Goal: Check status: Check status

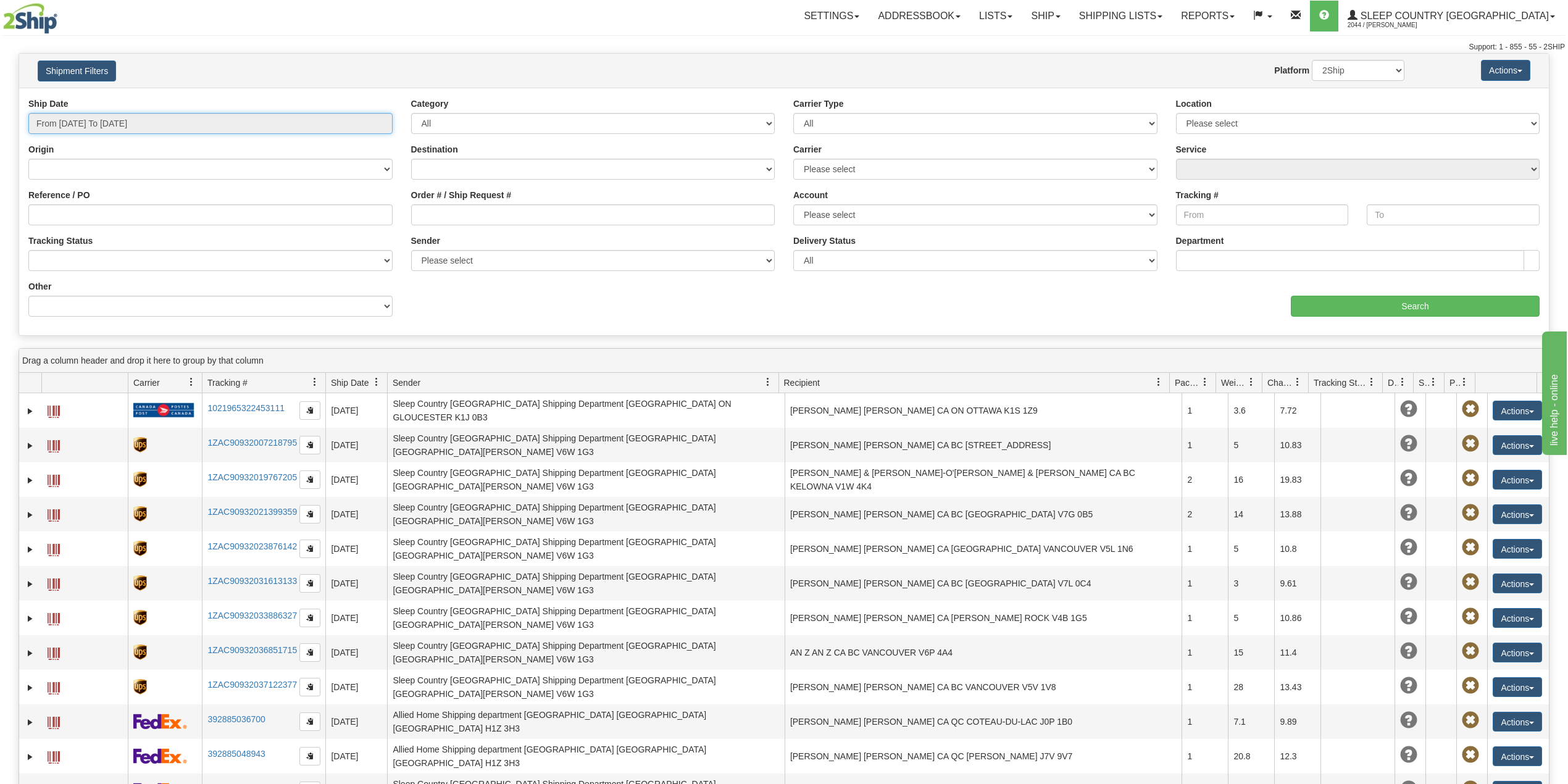
click at [107, 128] on input "From 09/04/2025 To 09/05/2025" at bounding box center [210, 123] width 364 height 21
click at [77, 216] on li "Last 30 Days" at bounding box center [84, 213] width 99 height 16
type input "From 08/07/2025 To 09/05/2025"
click at [75, 216] on input "Reference / PO" at bounding box center [210, 215] width 364 height 21
paste input "9002I024730"
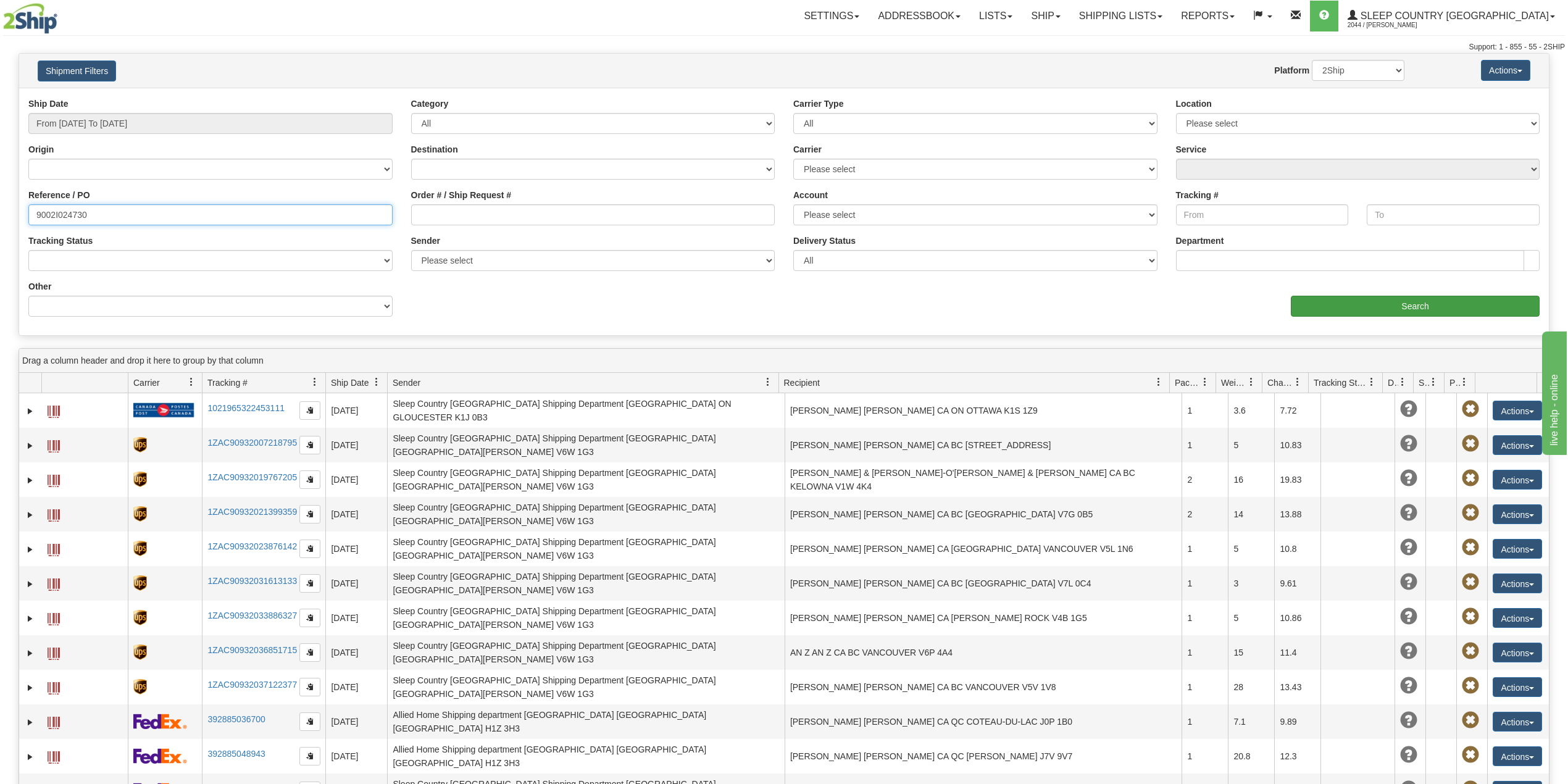
type input "9002I024730"
click at [1338, 313] on input "Search" at bounding box center [1414, 306] width 249 height 21
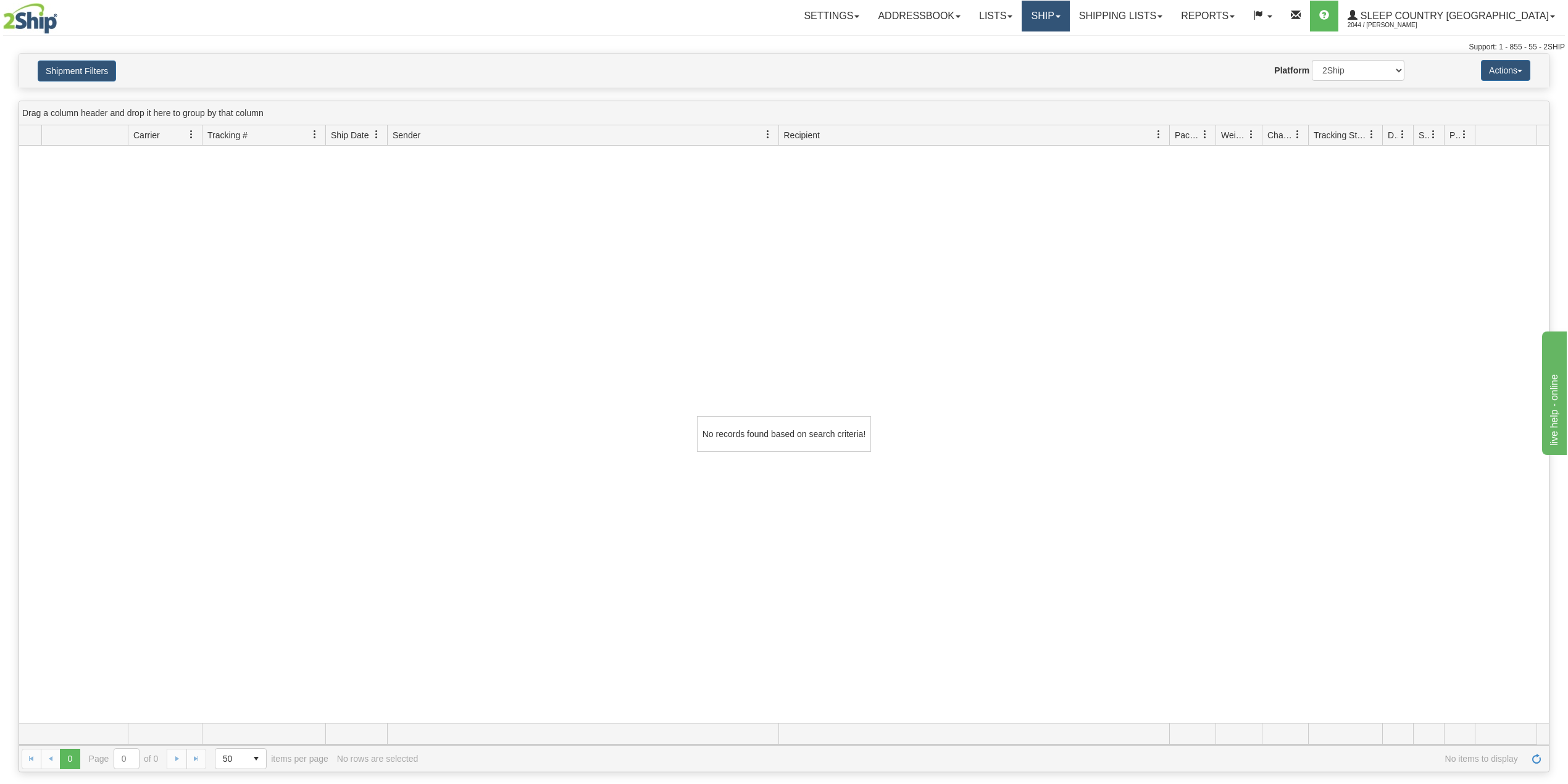
click at [1069, 5] on link "Ship" at bounding box center [1045, 16] width 47 height 31
click at [1057, 56] on span "OnHold / Order Queue" at bounding box center [1013, 59] width 87 height 10
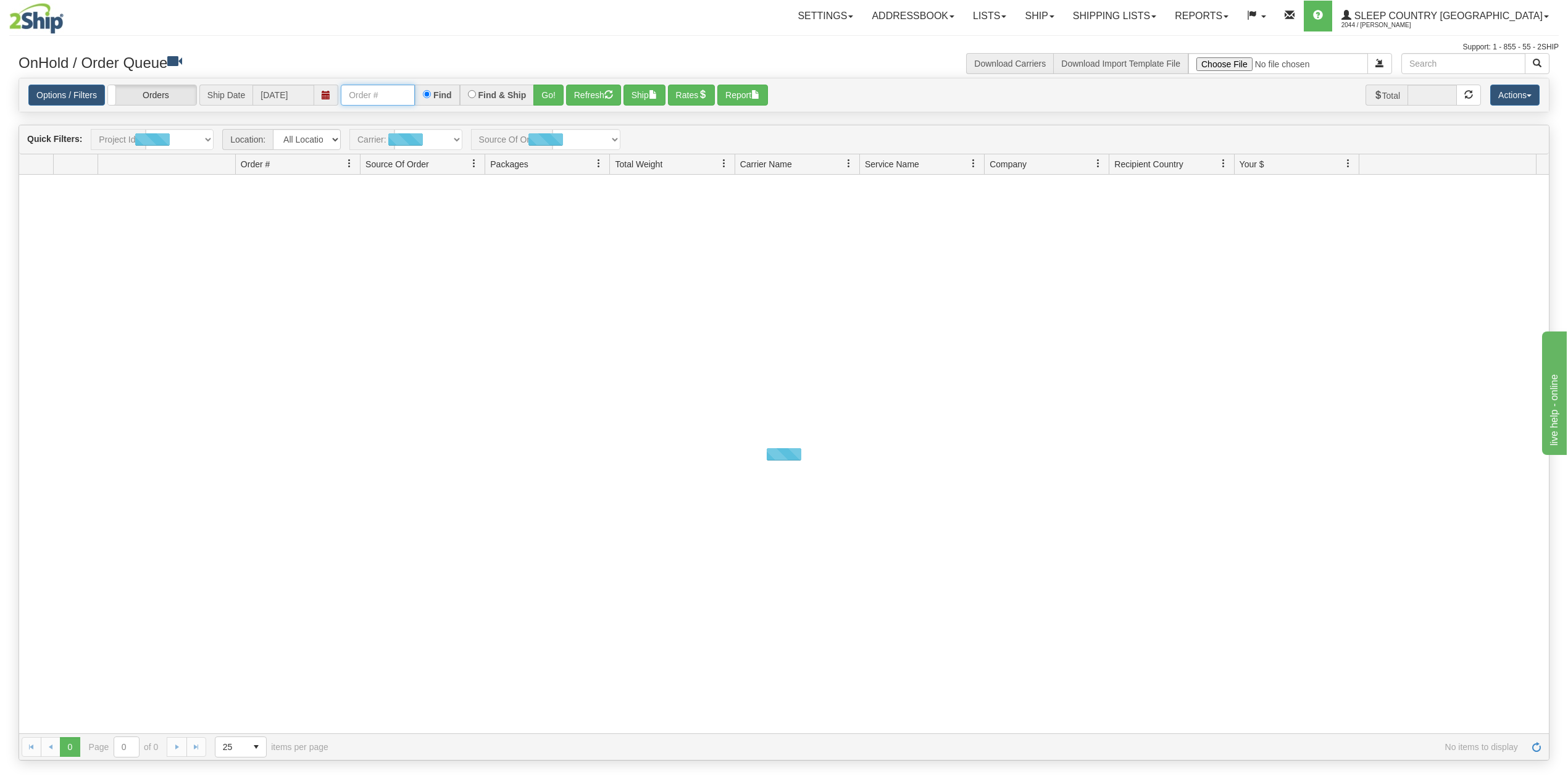
click at [362, 93] on input "text" at bounding box center [378, 95] width 74 height 21
paste input "9002I024730"
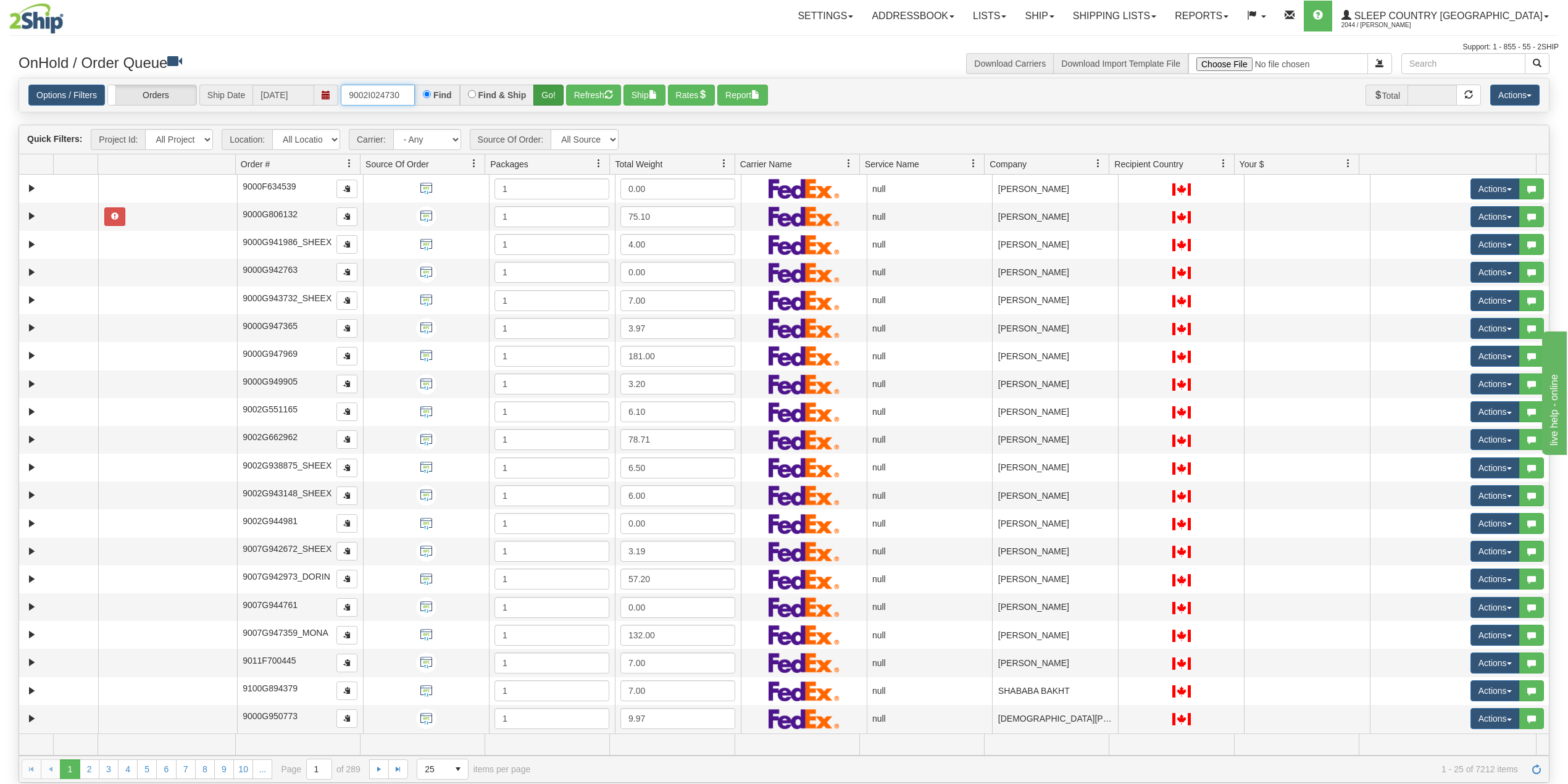
type input "9002I024730"
click at [544, 95] on button "Go!" at bounding box center [548, 95] width 30 height 21
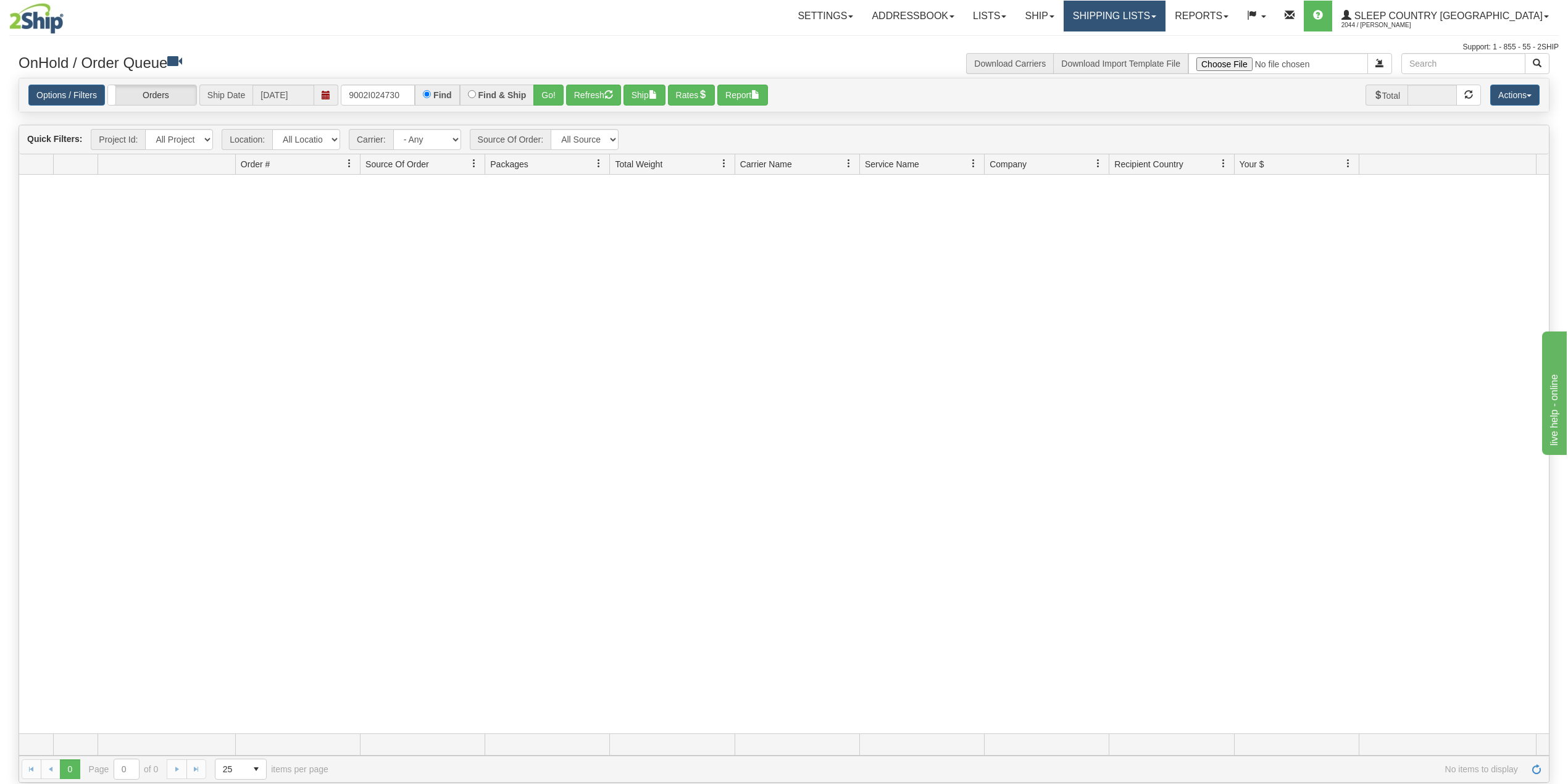
click at [1164, 20] on link "Shipping lists" at bounding box center [1114, 16] width 102 height 31
click at [1129, 40] on span "Current Shipments" at bounding box center [1092, 43] width 72 height 10
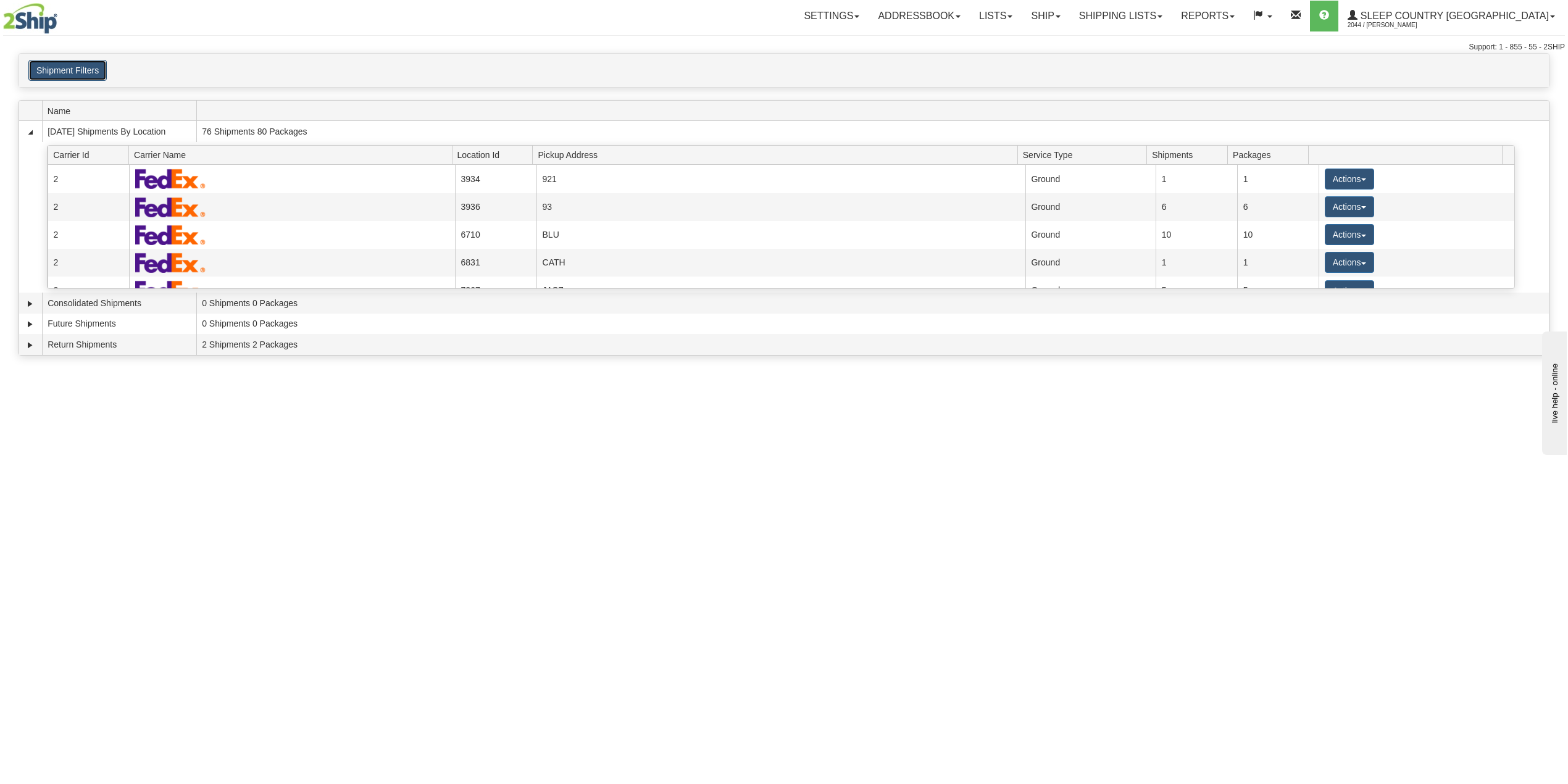
click at [84, 65] on button "Shipment Filters" at bounding box center [67, 70] width 78 height 21
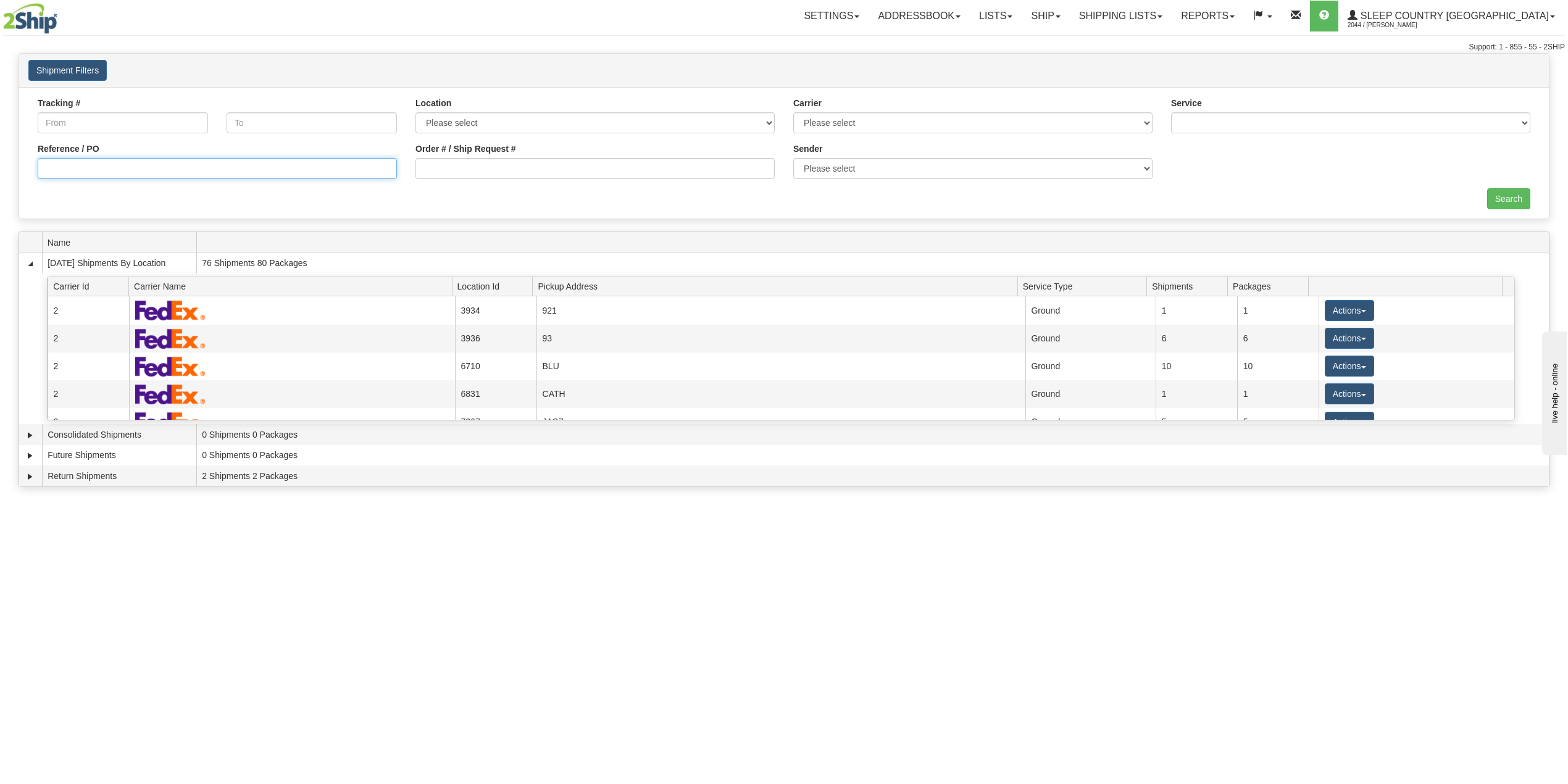
click at [75, 169] on input "Reference / PO" at bounding box center [217, 168] width 359 height 21
paste input "9002I024730"
type input "9002I024730"
drag, startPoint x: 1528, startPoint y: 194, endPoint x: 1509, endPoint y: 194, distance: 19.0
click at [1525, 194] on input "Search" at bounding box center [1508, 199] width 43 height 21
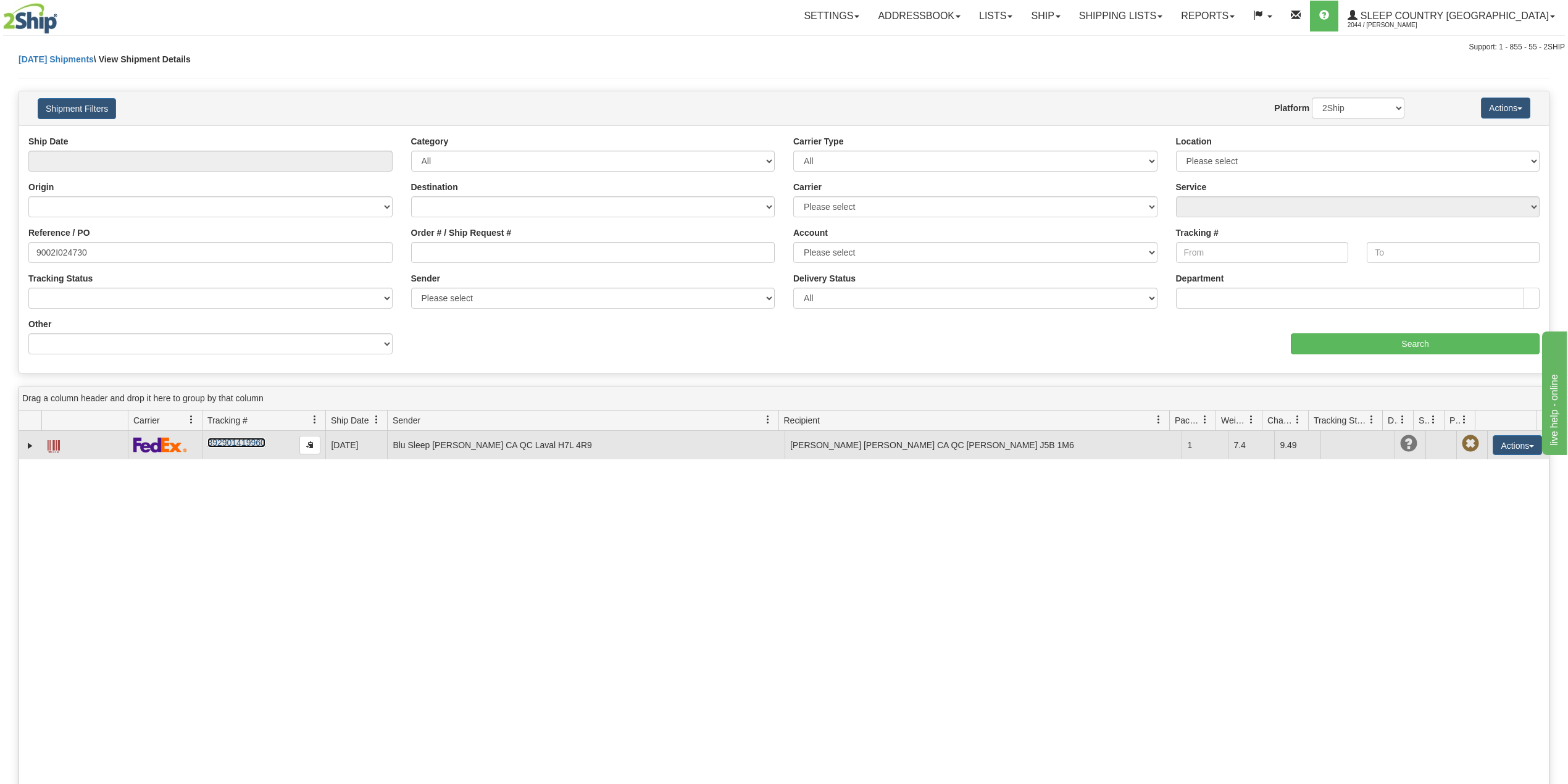
click at [226, 447] on link "392901419960" at bounding box center [236, 442] width 58 height 10
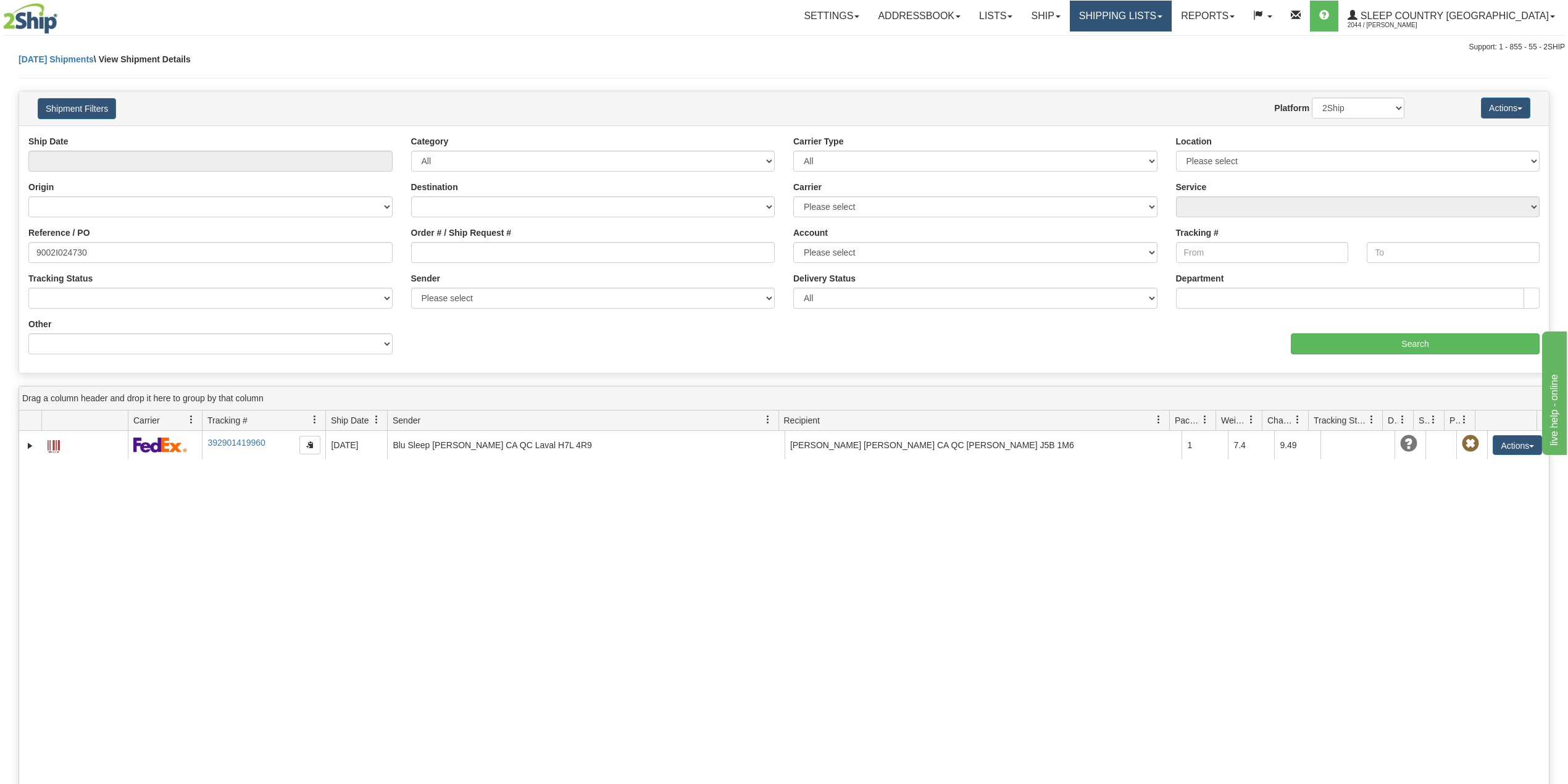
click at [1172, 9] on link "Shipping lists" at bounding box center [1120, 16] width 102 height 31
click at [1159, 62] on span "Search Shipment History" at bounding box center [1111, 59] width 96 height 10
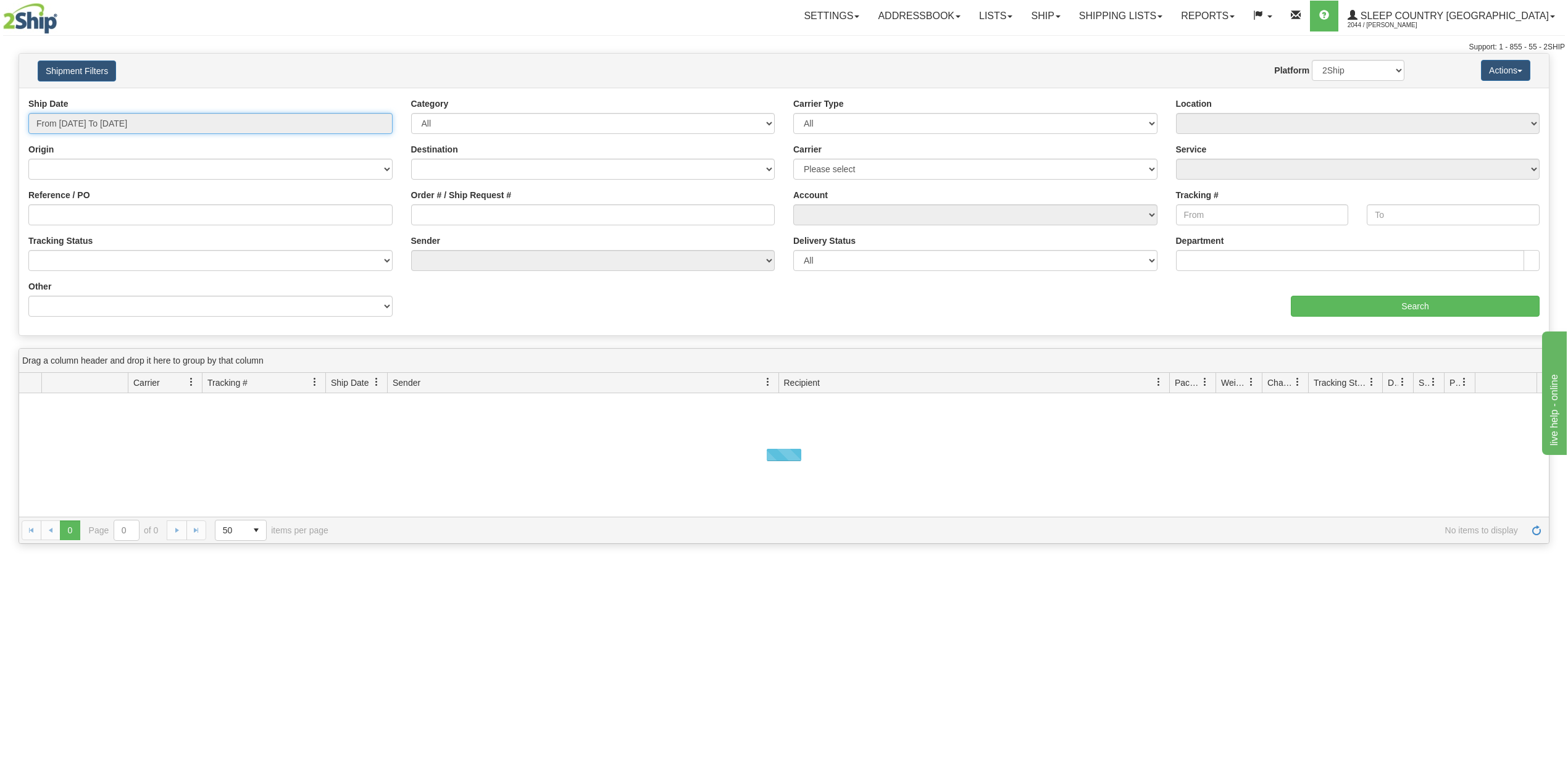
click at [101, 122] on input "From [DATE] To [DATE]" at bounding box center [210, 123] width 364 height 21
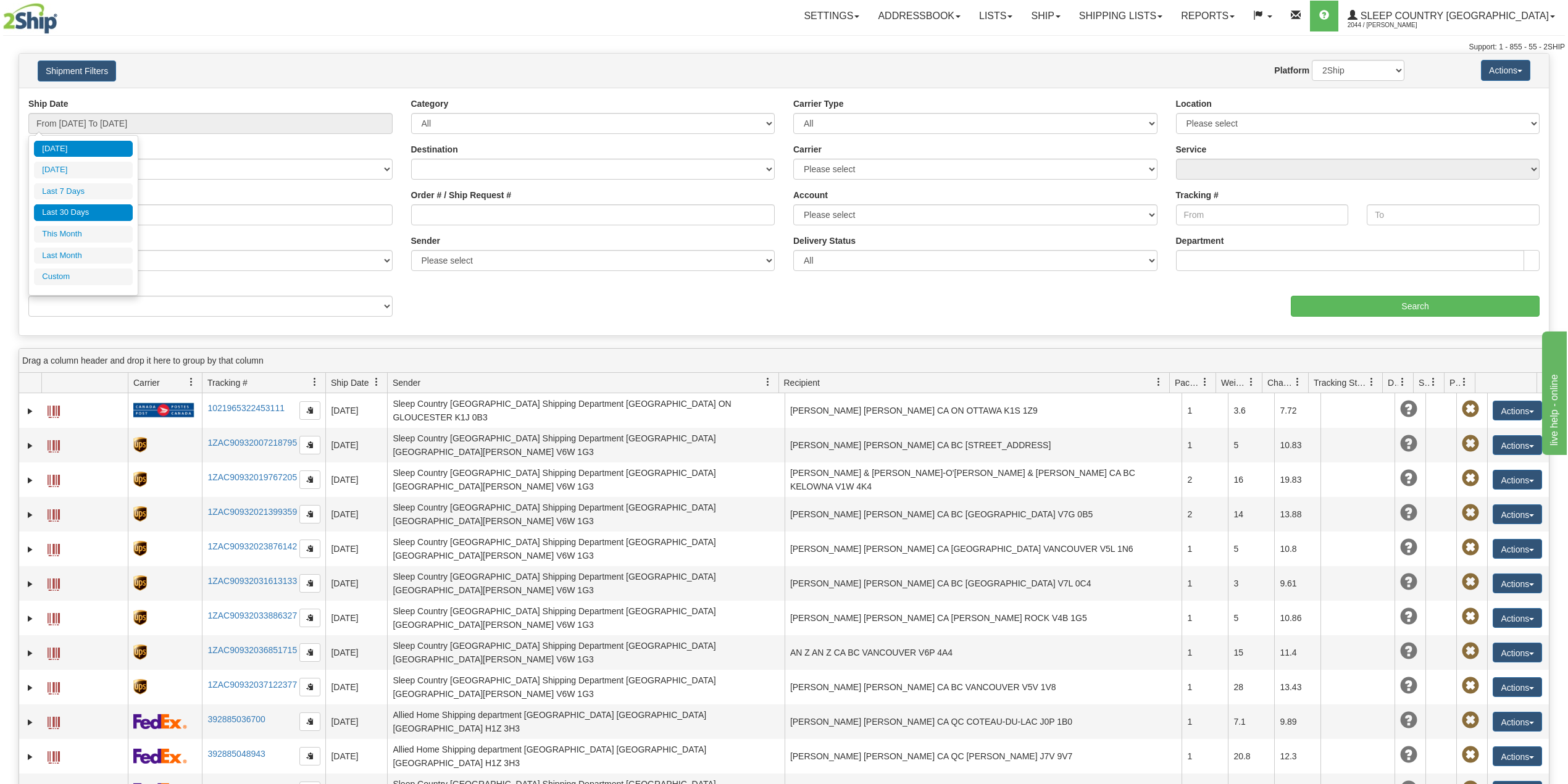
click at [80, 211] on li "Last 30 Days" at bounding box center [84, 213] width 99 height 16
type input "From [DATE] To [DATE]"
click at [80, 211] on input "Reference / PO" at bounding box center [210, 215] width 364 height 21
paste input "9000I053465"
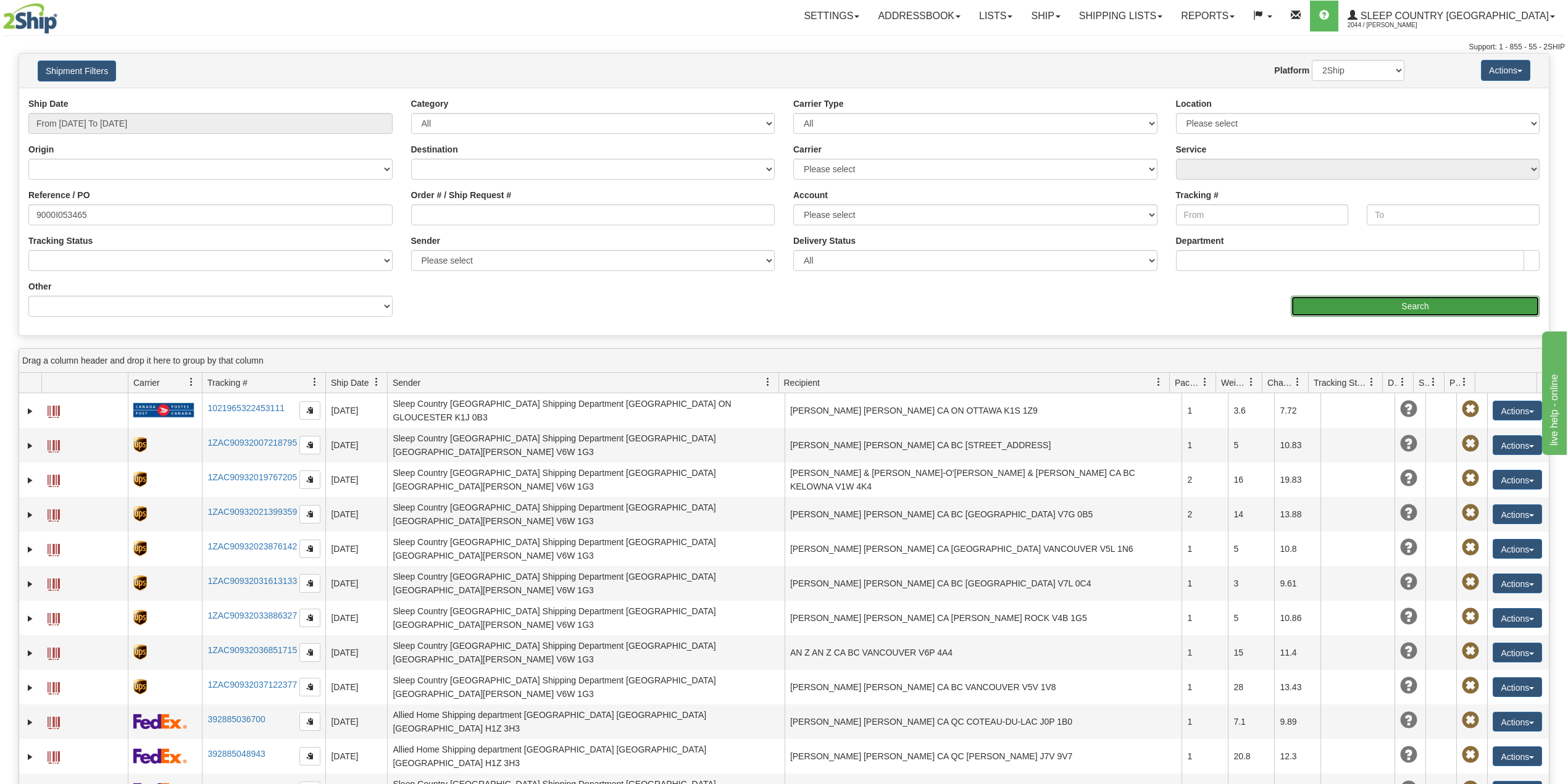
click at [1344, 309] on input "Search" at bounding box center [1414, 306] width 249 height 21
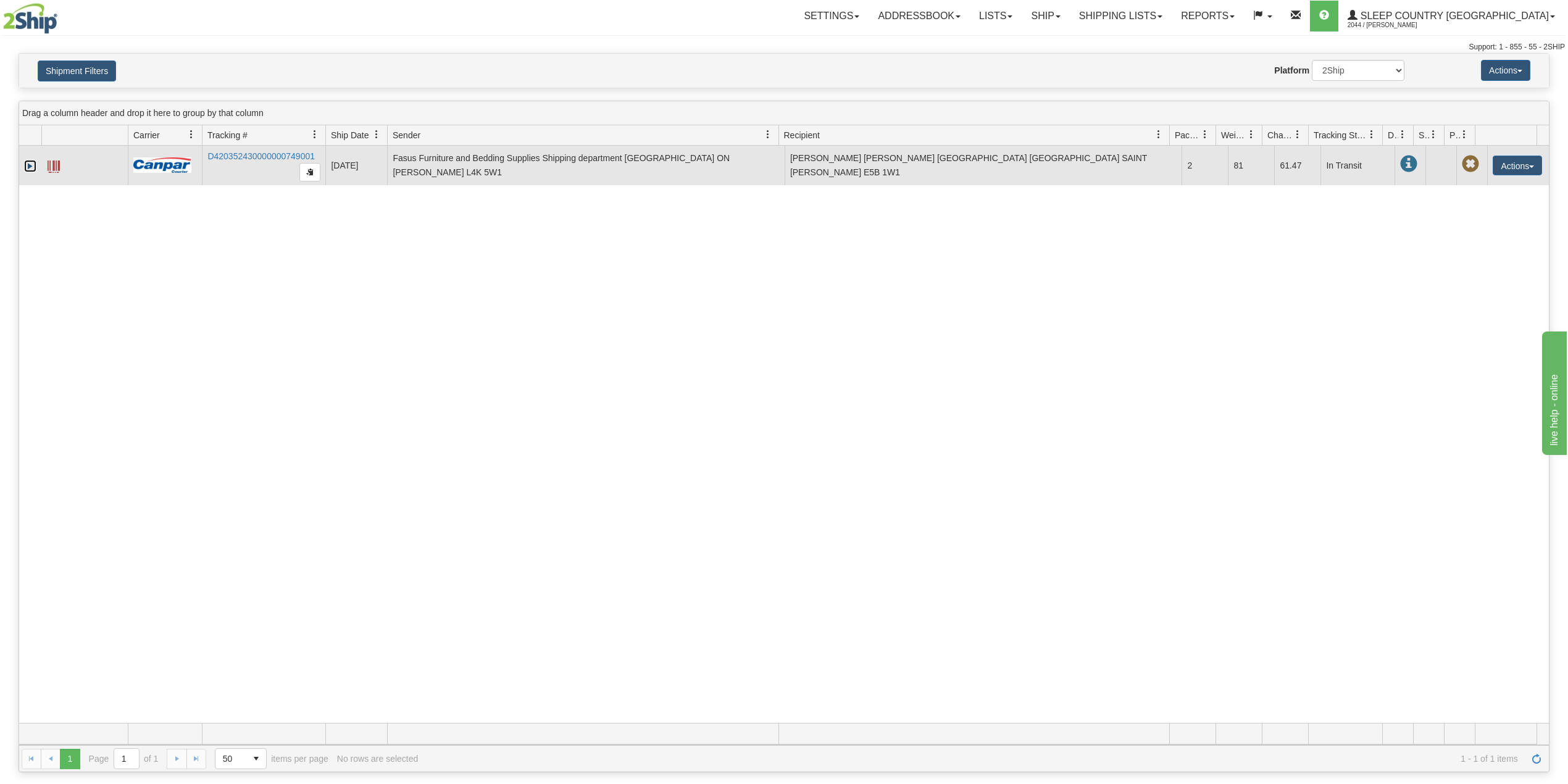
click at [28, 171] on link "Expand" at bounding box center [30, 166] width 12 height 12
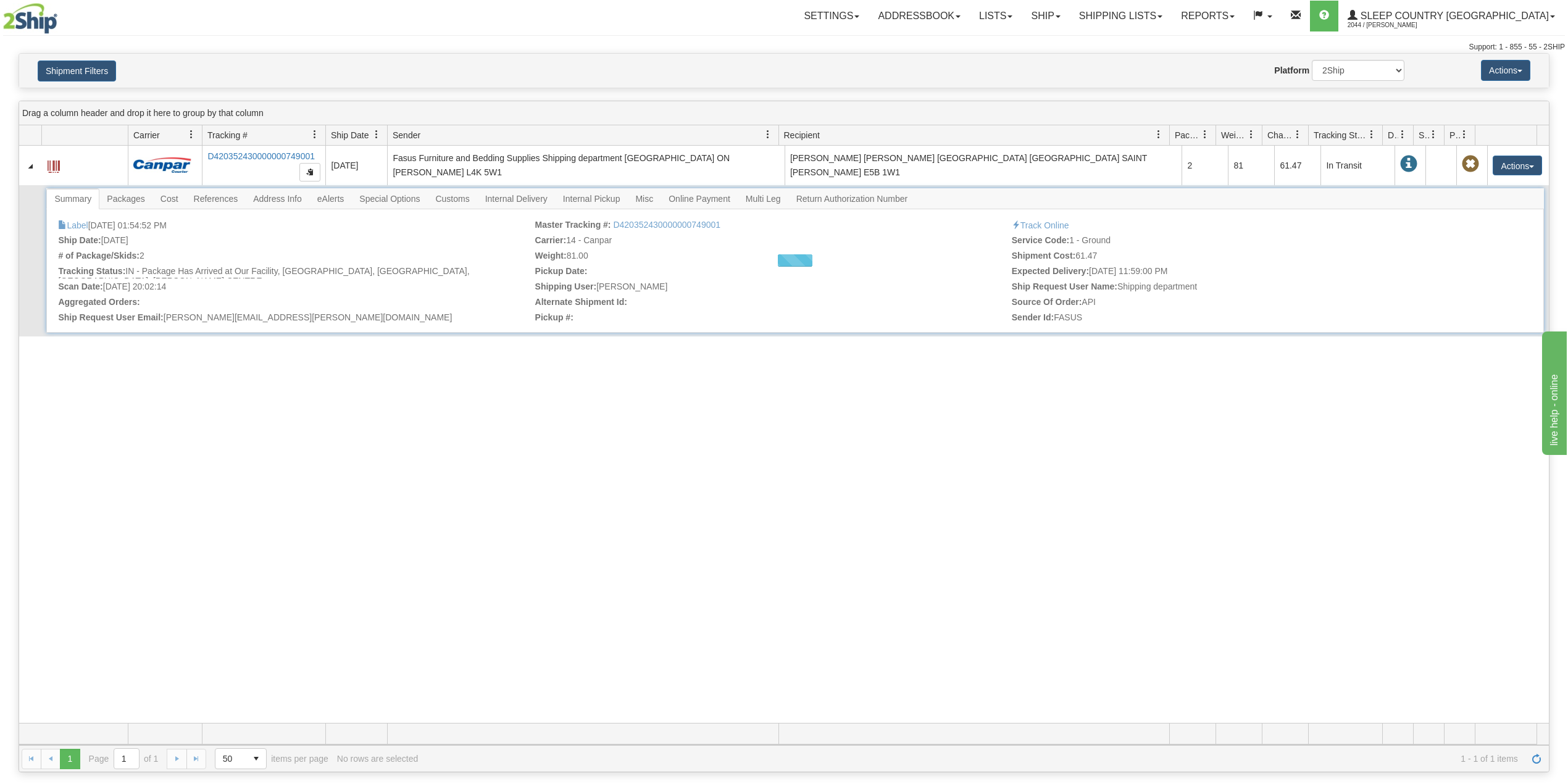
click at [213, 205] on div "Loading... Summary Packages Cost References Address Info eAlerts Special Option…" at bounding box center [795, 261] width 1497 height 145
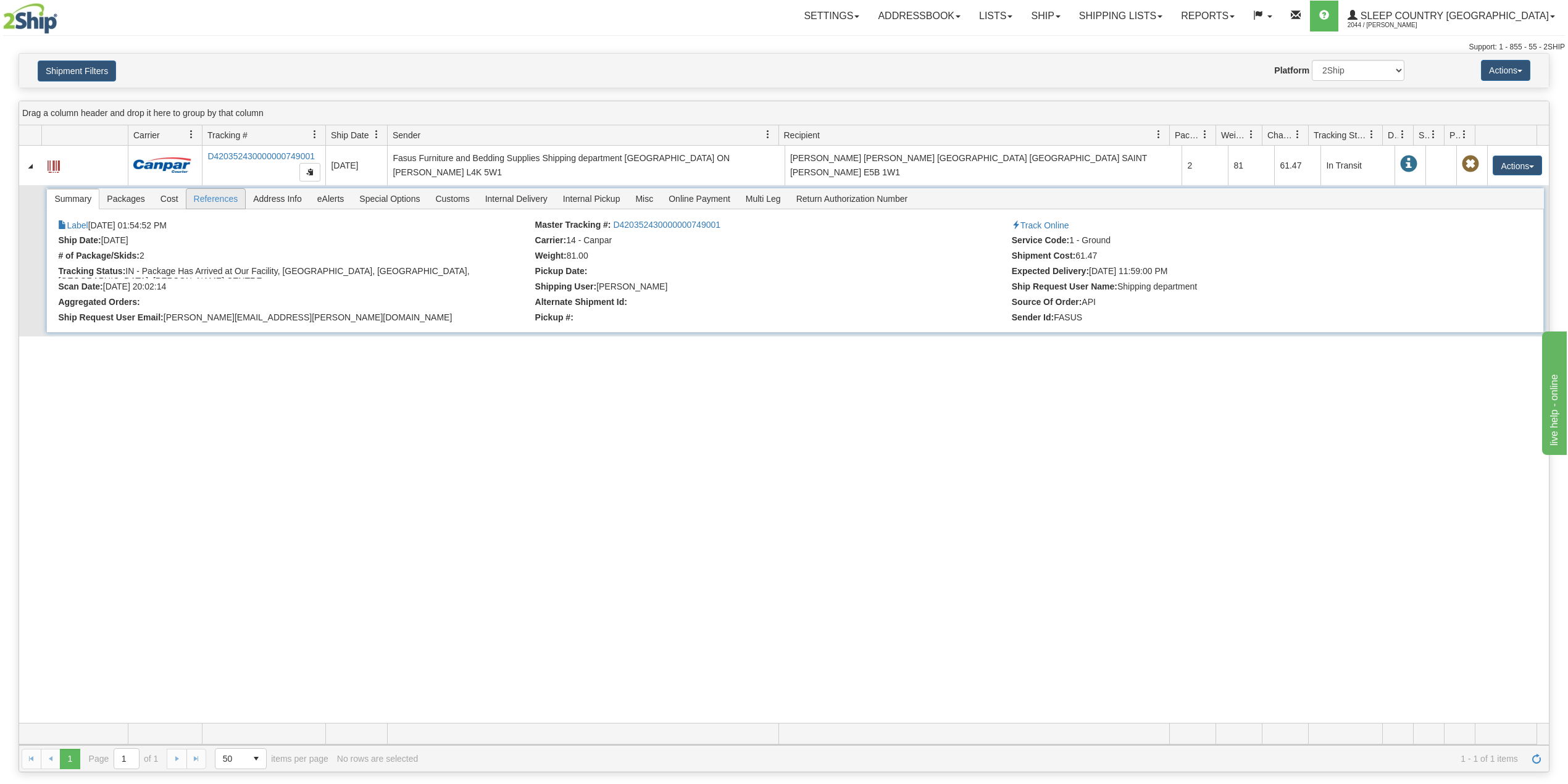
click at [216, 205] on span "References" at bounding box center [216, 198] width 59 height 20
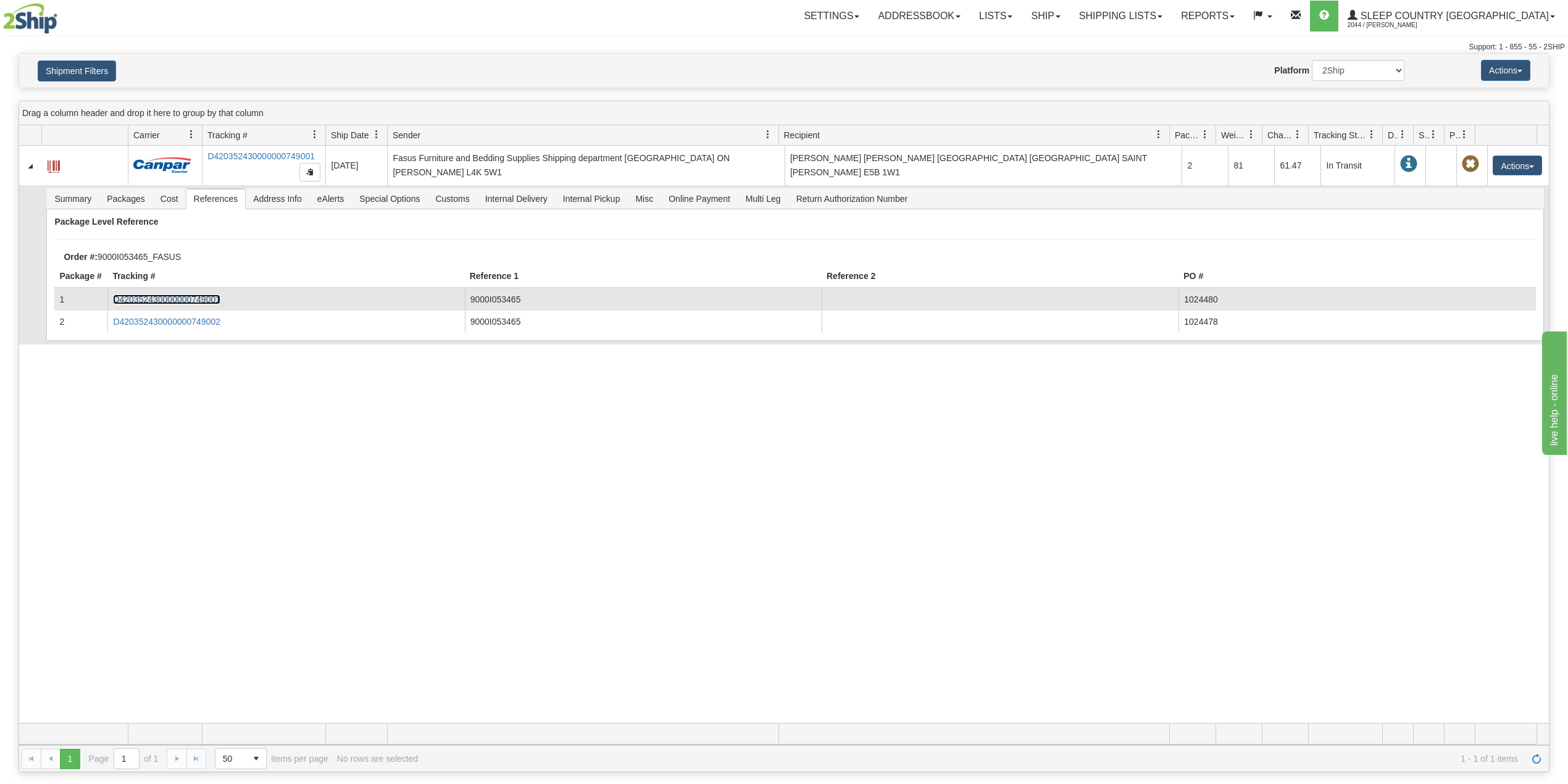
click at [198, 304] on link "D420352430000000749001" at bounding box center [167, 299] width 108 height 10
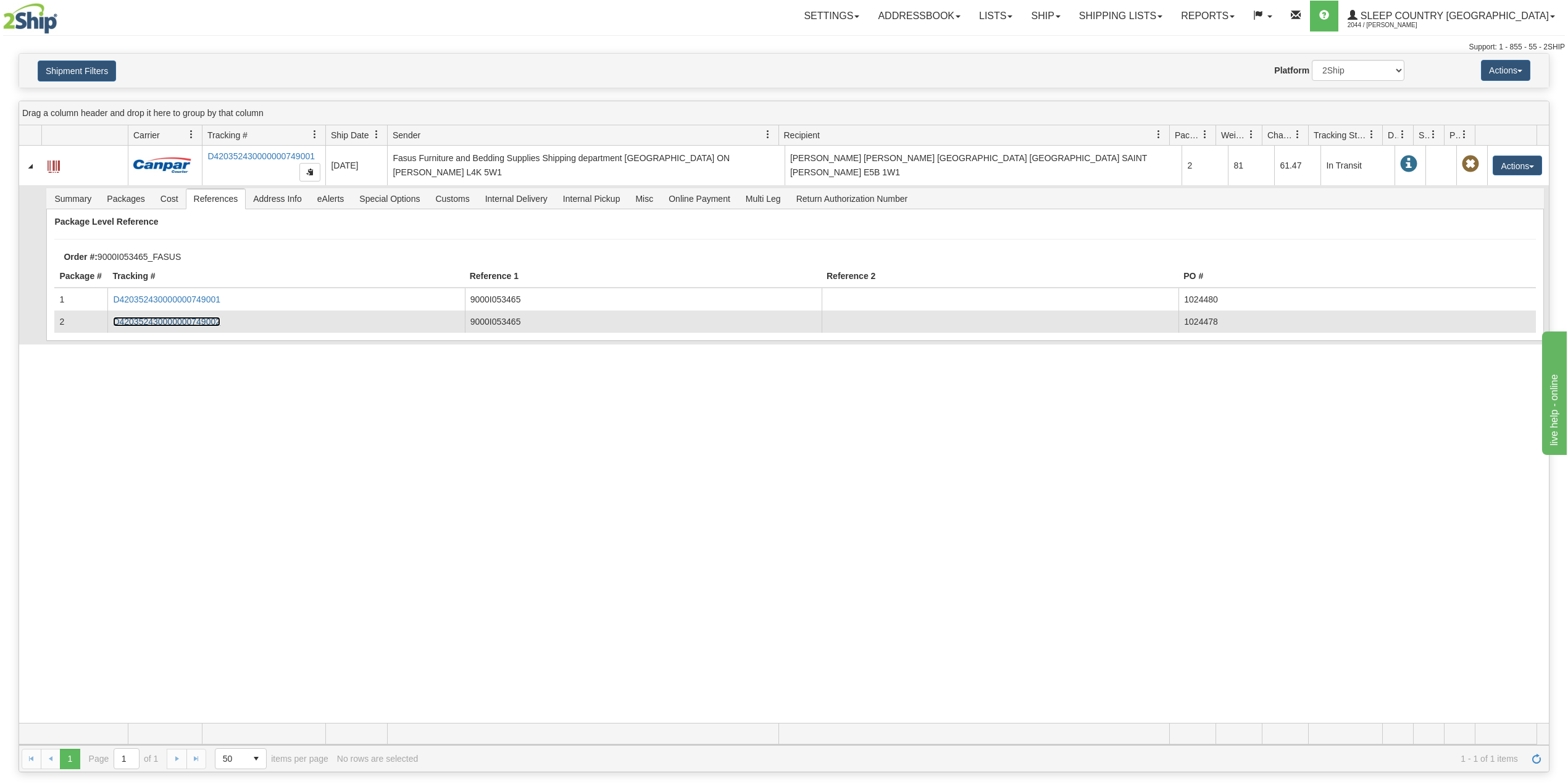
click at [211, 321] on link "D420352430000000749002" at bounding box center [167, 322] width 108 height 10
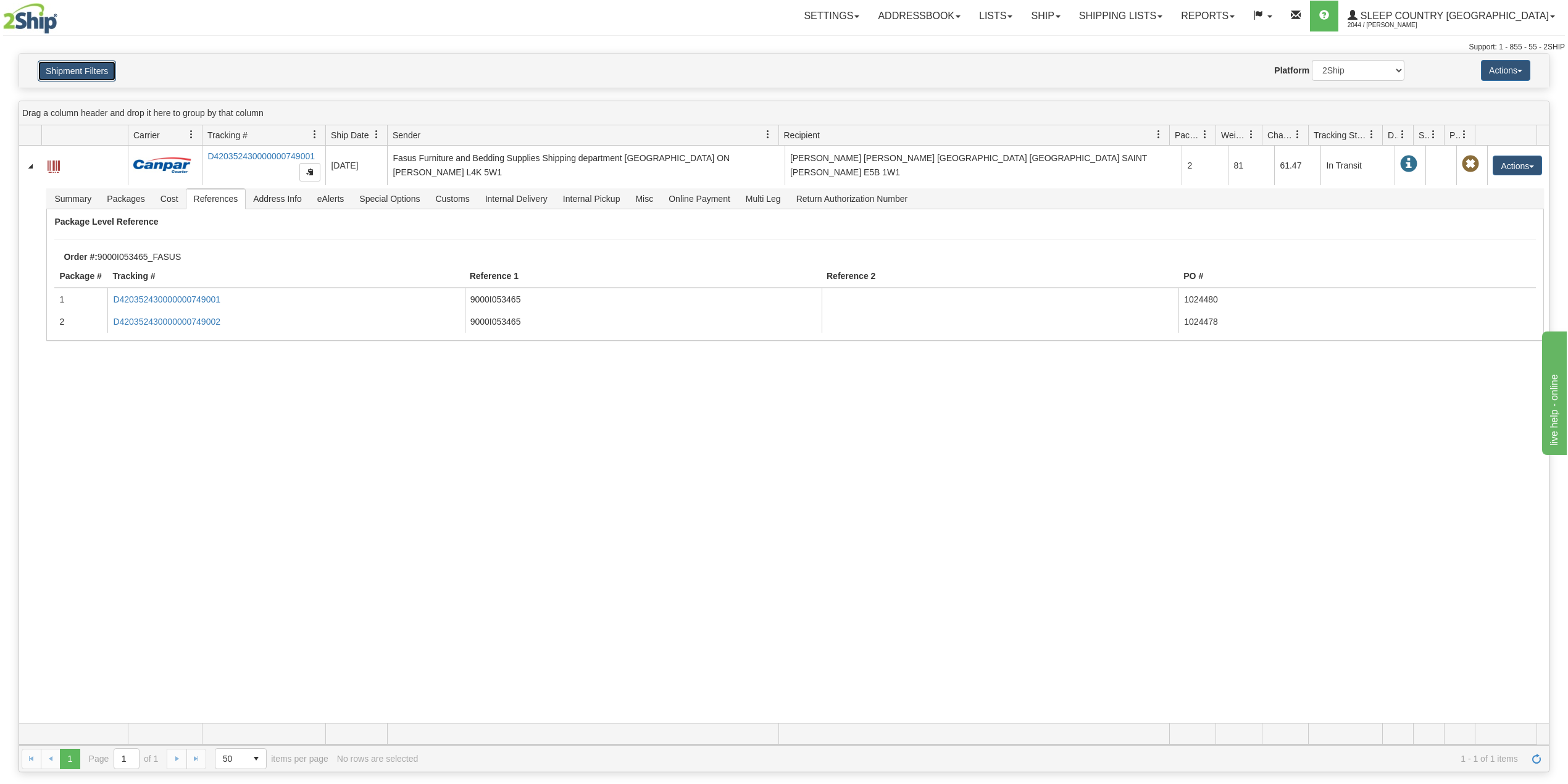
click at [102, 74] on button "Shipment Filters" at bounding box center [77, 71] width 78 height 21
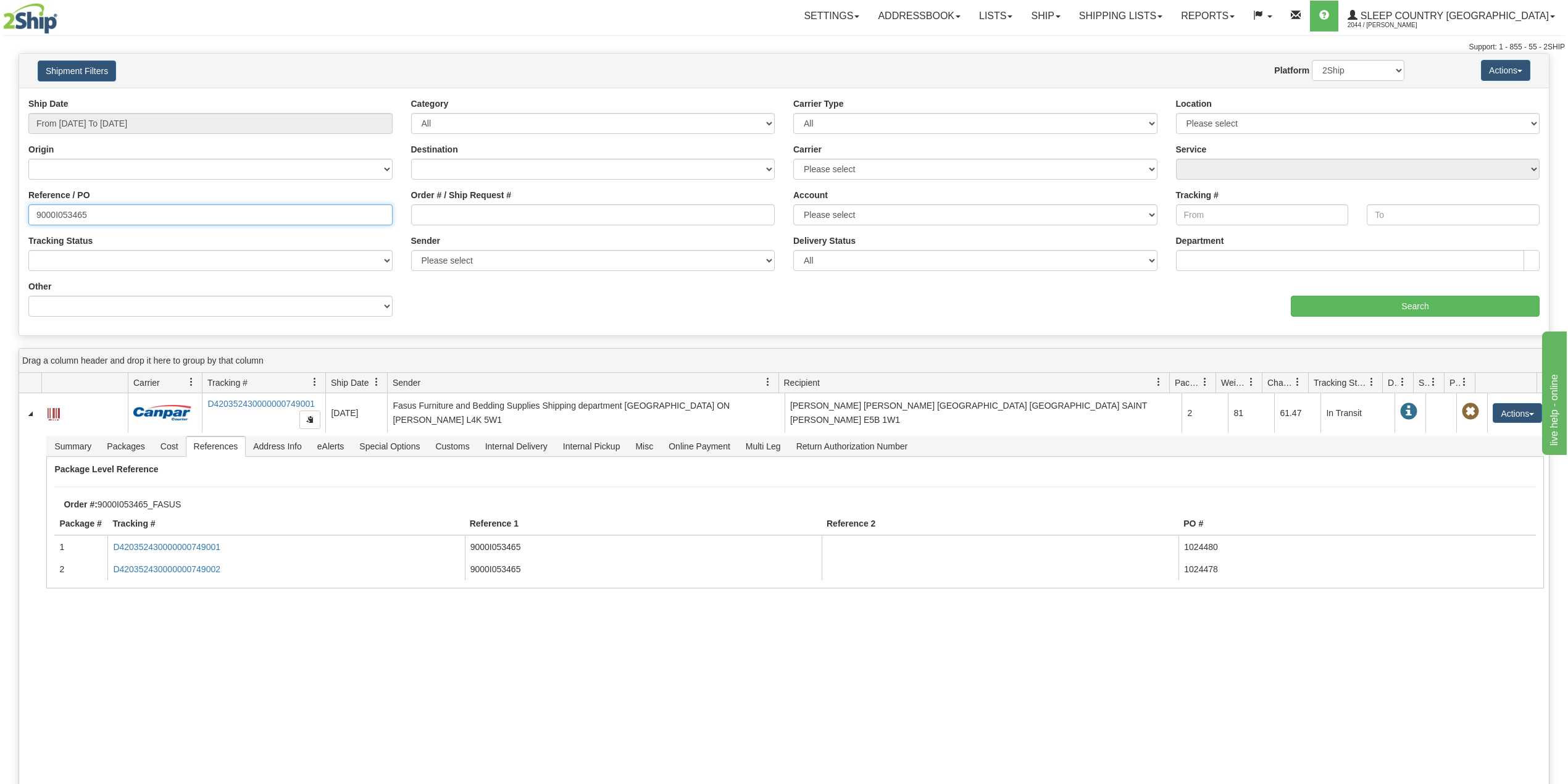
click at [70, 213] on input "9000I053465" at bounding box center [210, 215] width 364 height 21
paste input "4828"
click at [1410, 304] on input "Search" at bounding box center [1414, 306] width 249 height 21
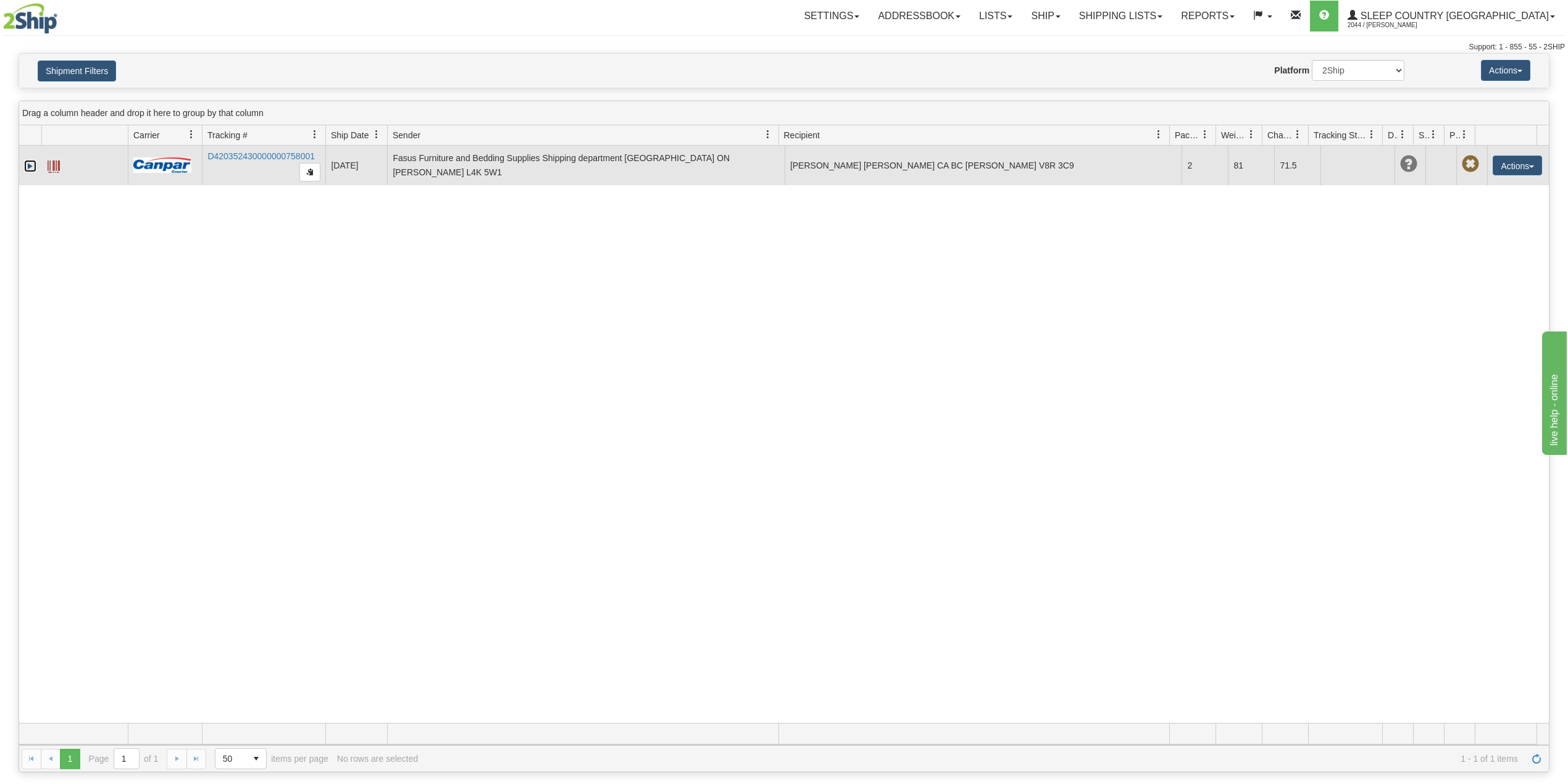
click at [24, 164] on link "Expand" at bounding box center [30, 166] width 12 height 12
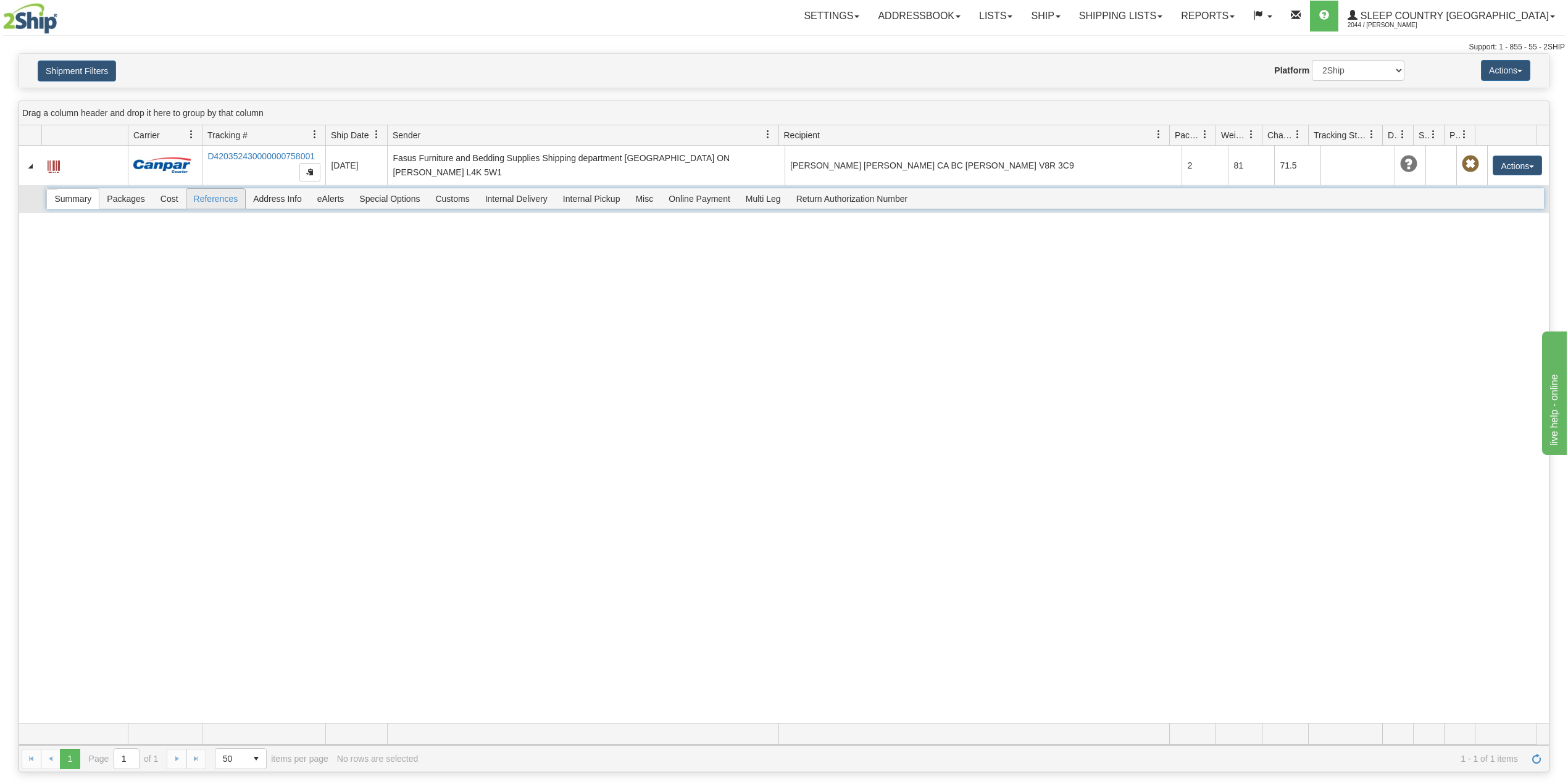
click at [213, 201] on span "References" at bounding box center [216, 198] width 59 height 20
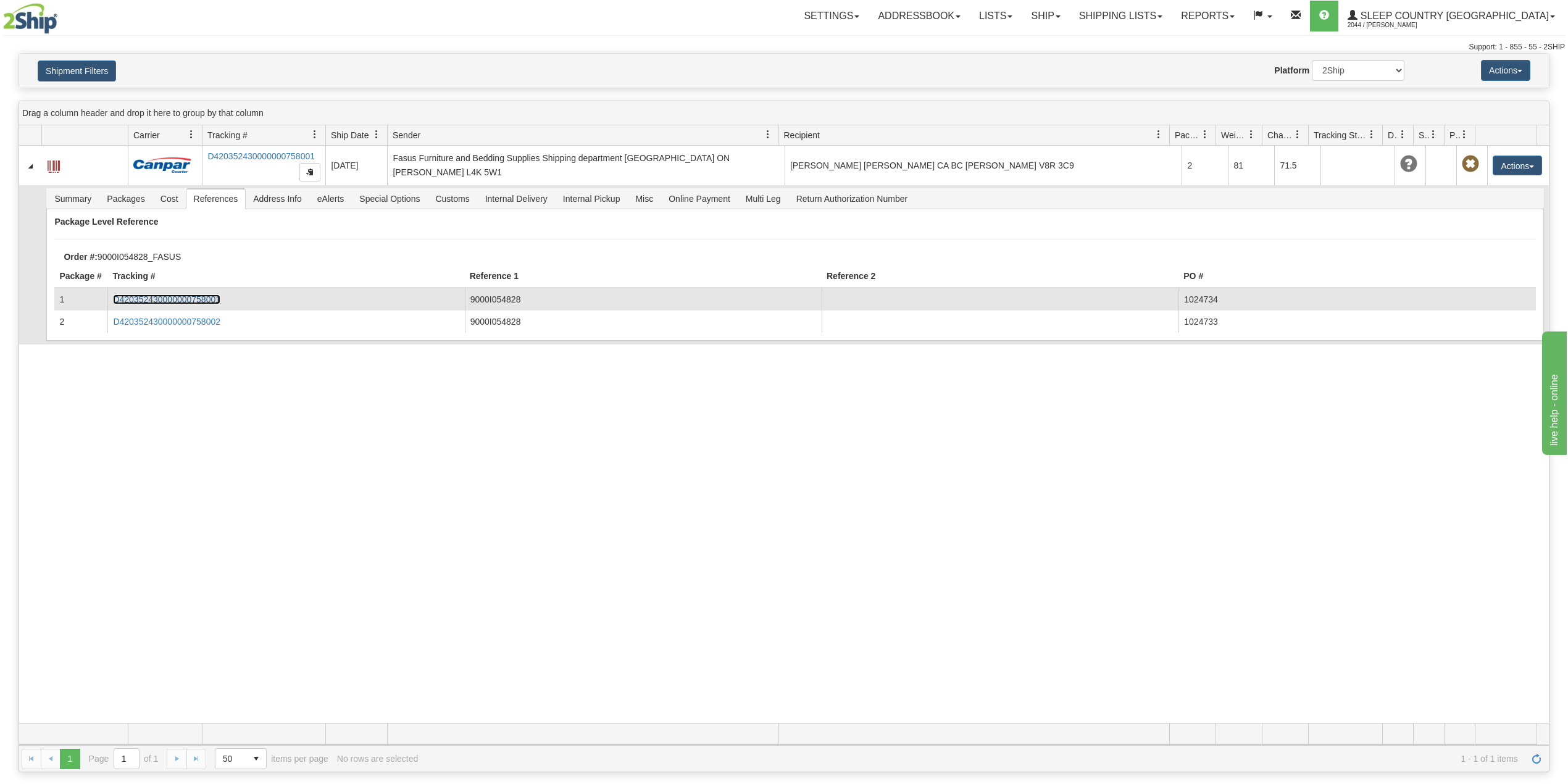
click at [199, 301] on link "D420352430000000758001" at bounding box center [167, 299] width 108 height 10
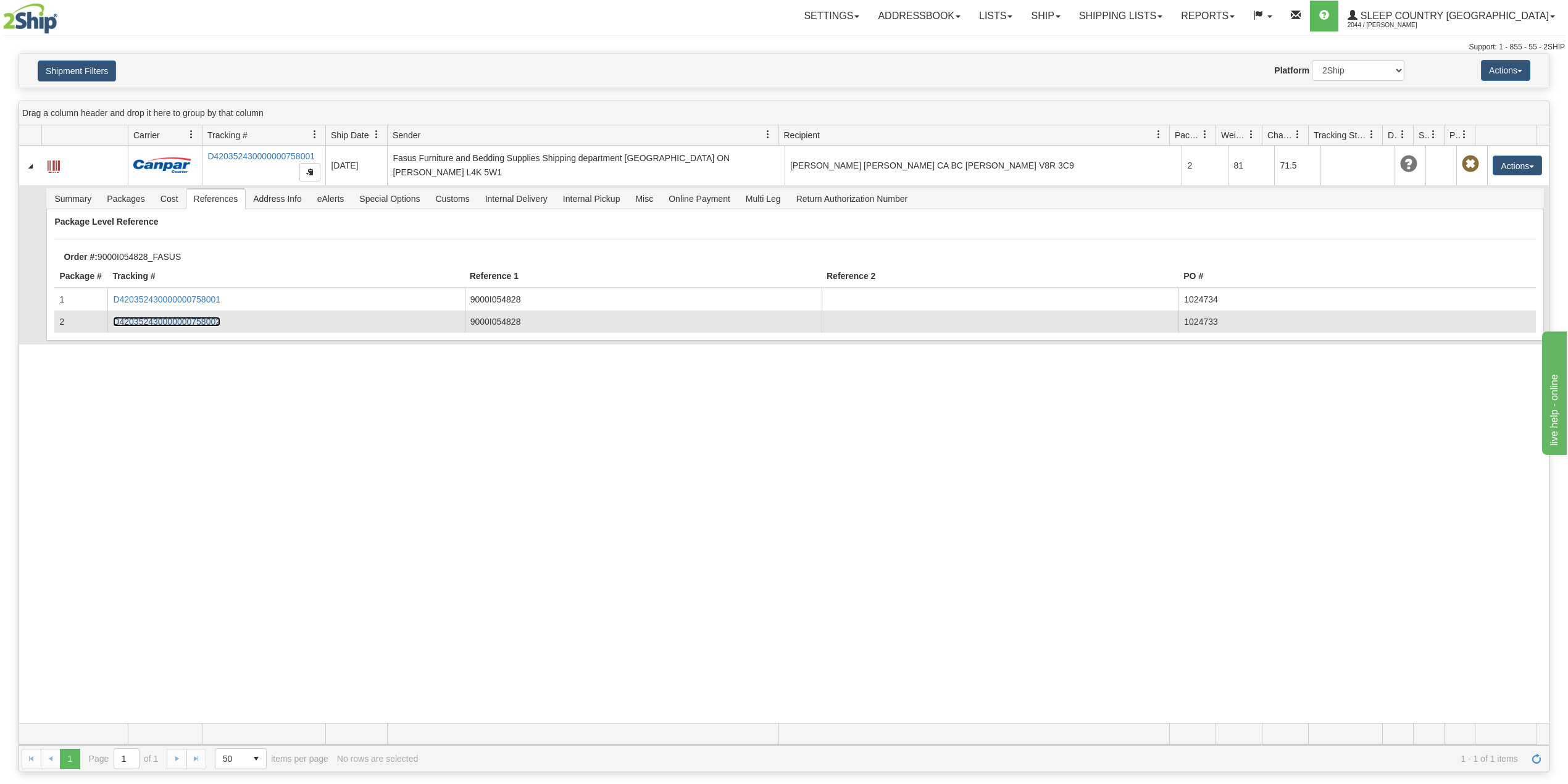
click at [193, 324] on link "D420352430000000758002" at bounding box center [167, 322] width 108 height 10
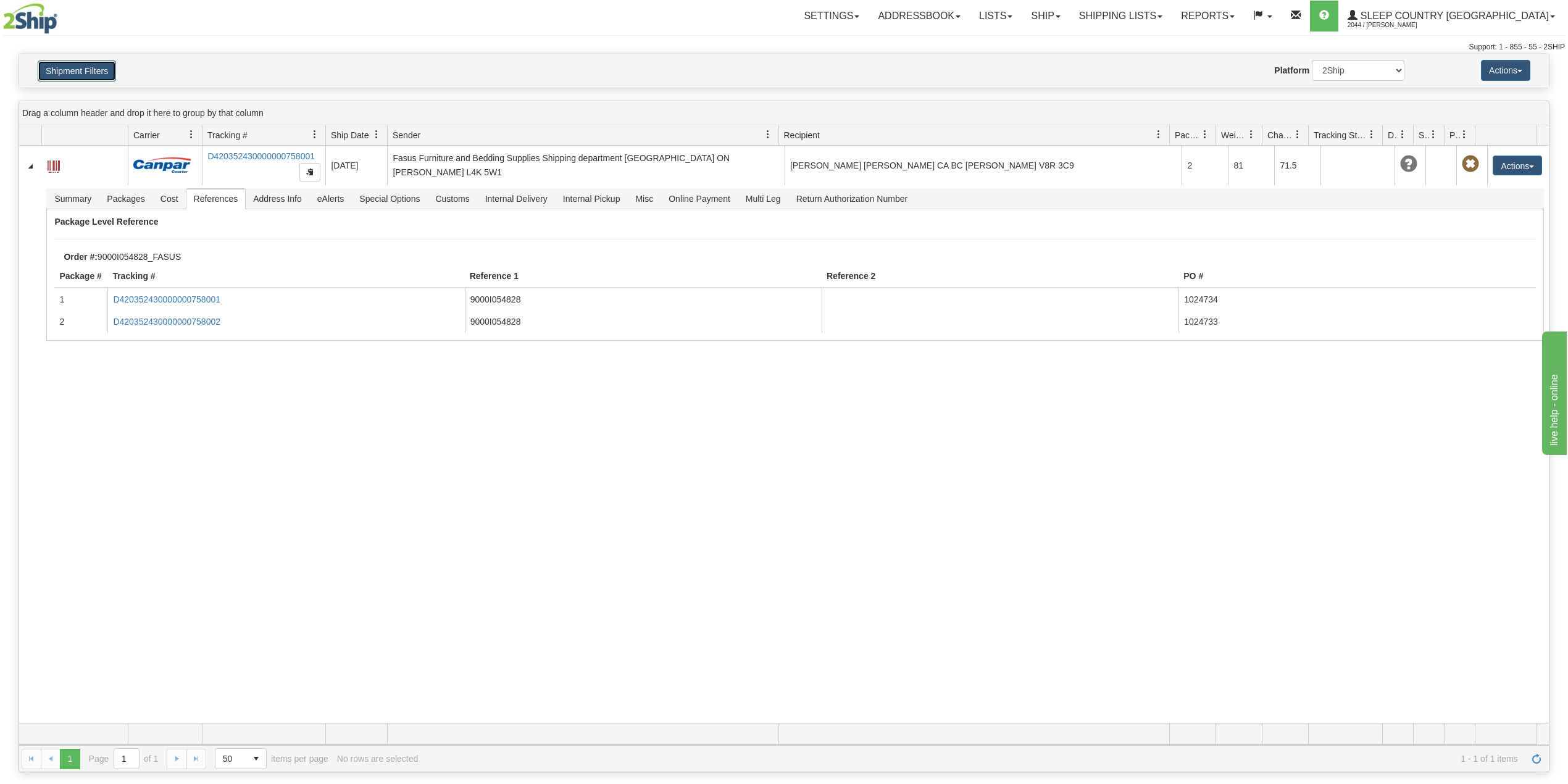
click at [101, 75] on button "Shipment Filters" at bounding box center [77, 71] width 78 height 21
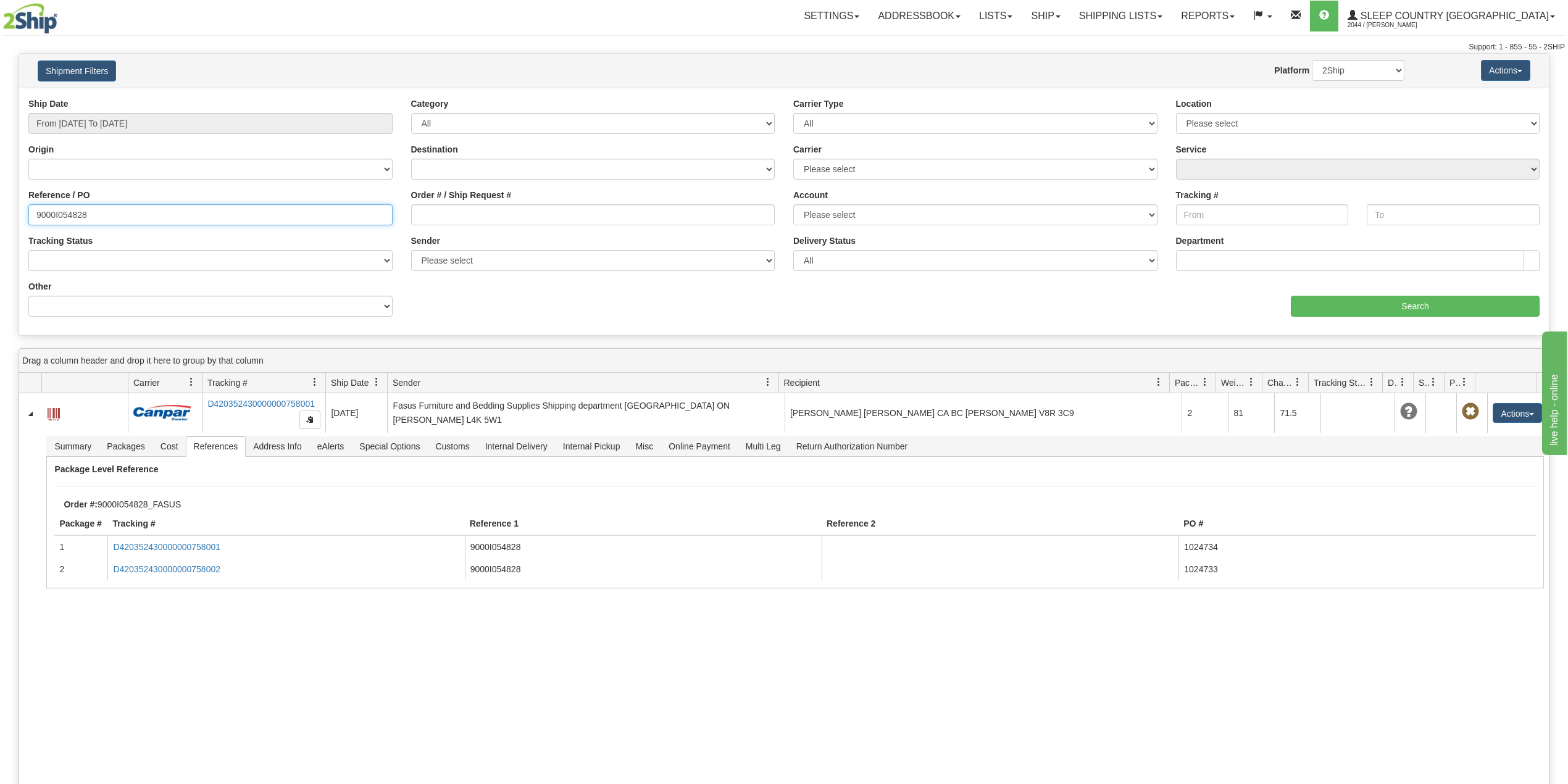
click at [69, 218] on input "9000I054828" at bounding box center [210, 215] width 364 height 21
paste input "2I043406"
click at [1357, 305] on input "Search" at bounding box center [1414, 306] width 249 height 21
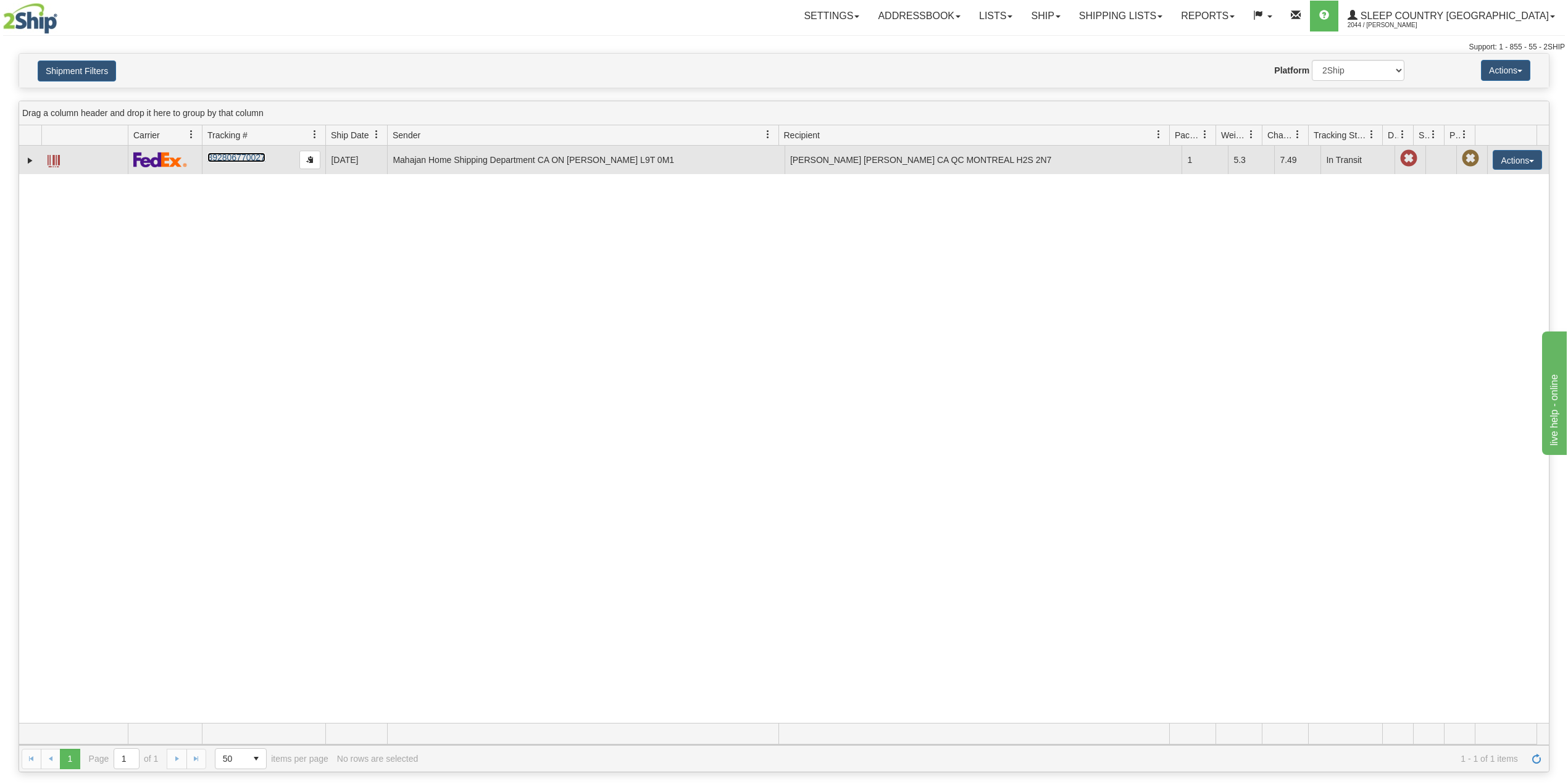
click at [232, 159] on link "392806770027" at bounding box center [236, 157] width 58 height 10
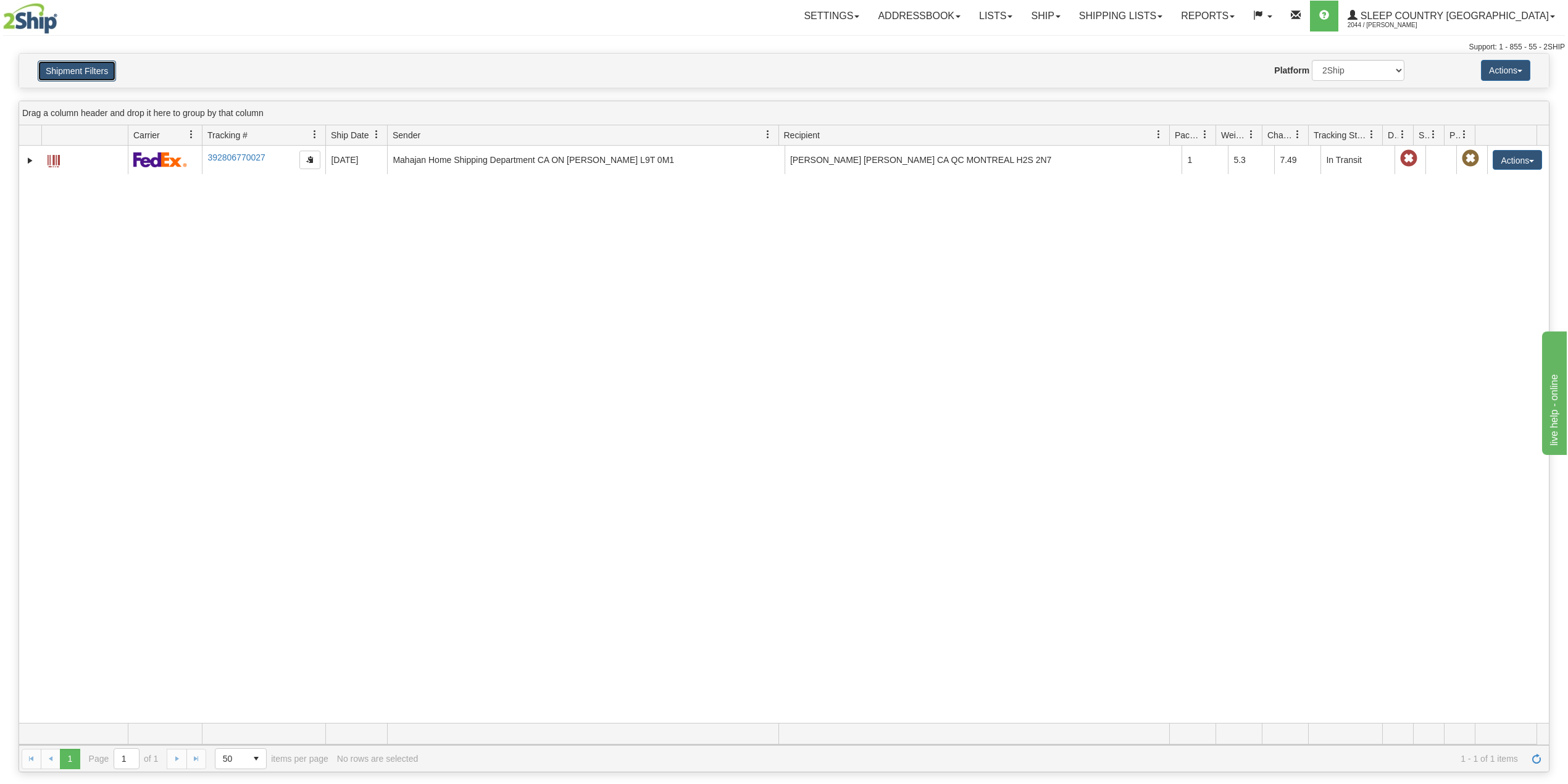
click at [88, 62] on button "Shipment Filters" at bounding box center [77, 71] width 78 height 21
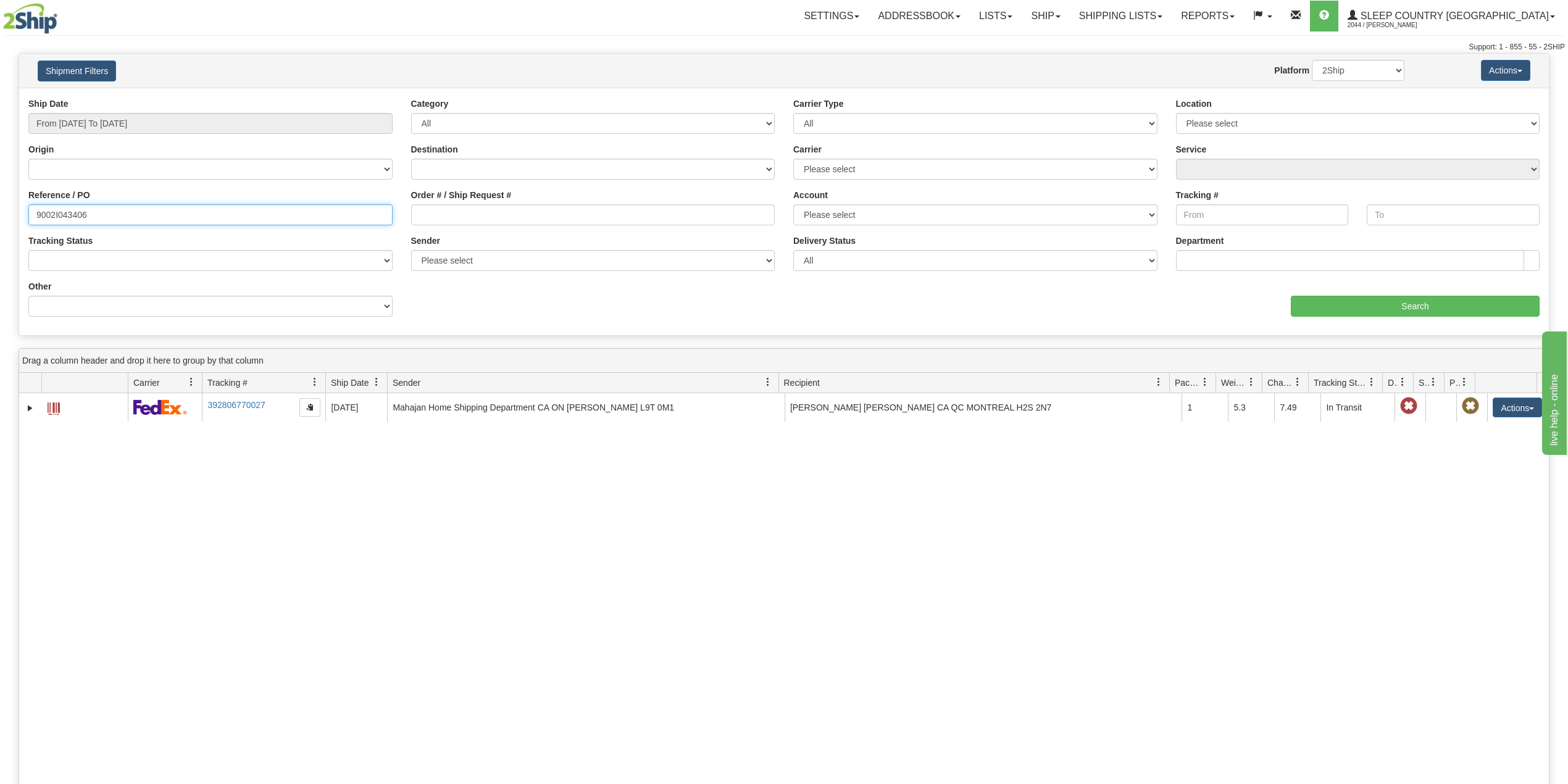
click at [60, 215] on input "9002I043406" at bounding box center [210, 215] width 364 height 21
paste input "7I042269"
type input "9007I042269"
click at [1377, 309] on input "Search" at bounding box center [1414, 306] width 249 height 21
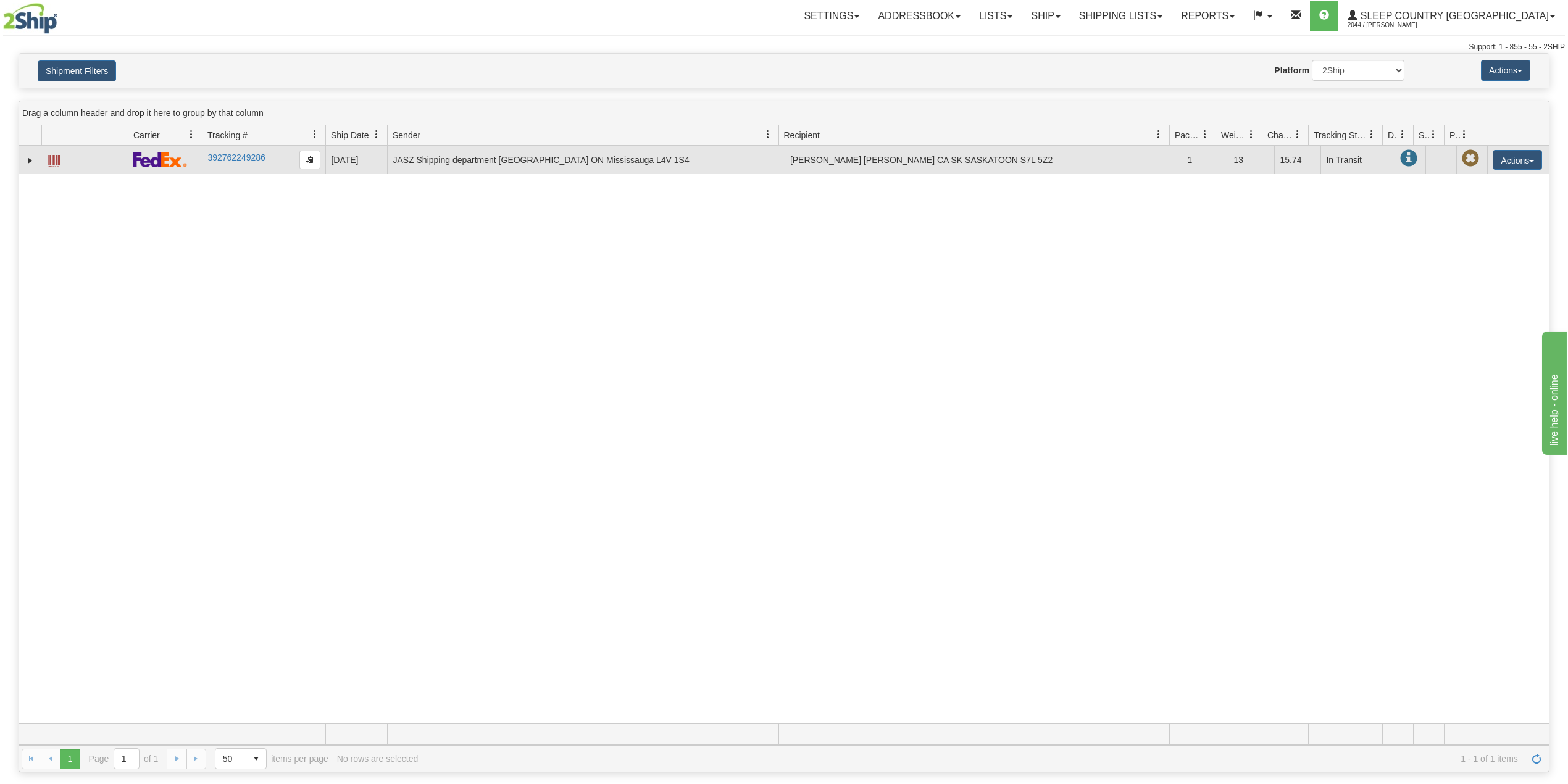
click at [27, 169] on td at bounding box center [30, 159] width 22 height 28
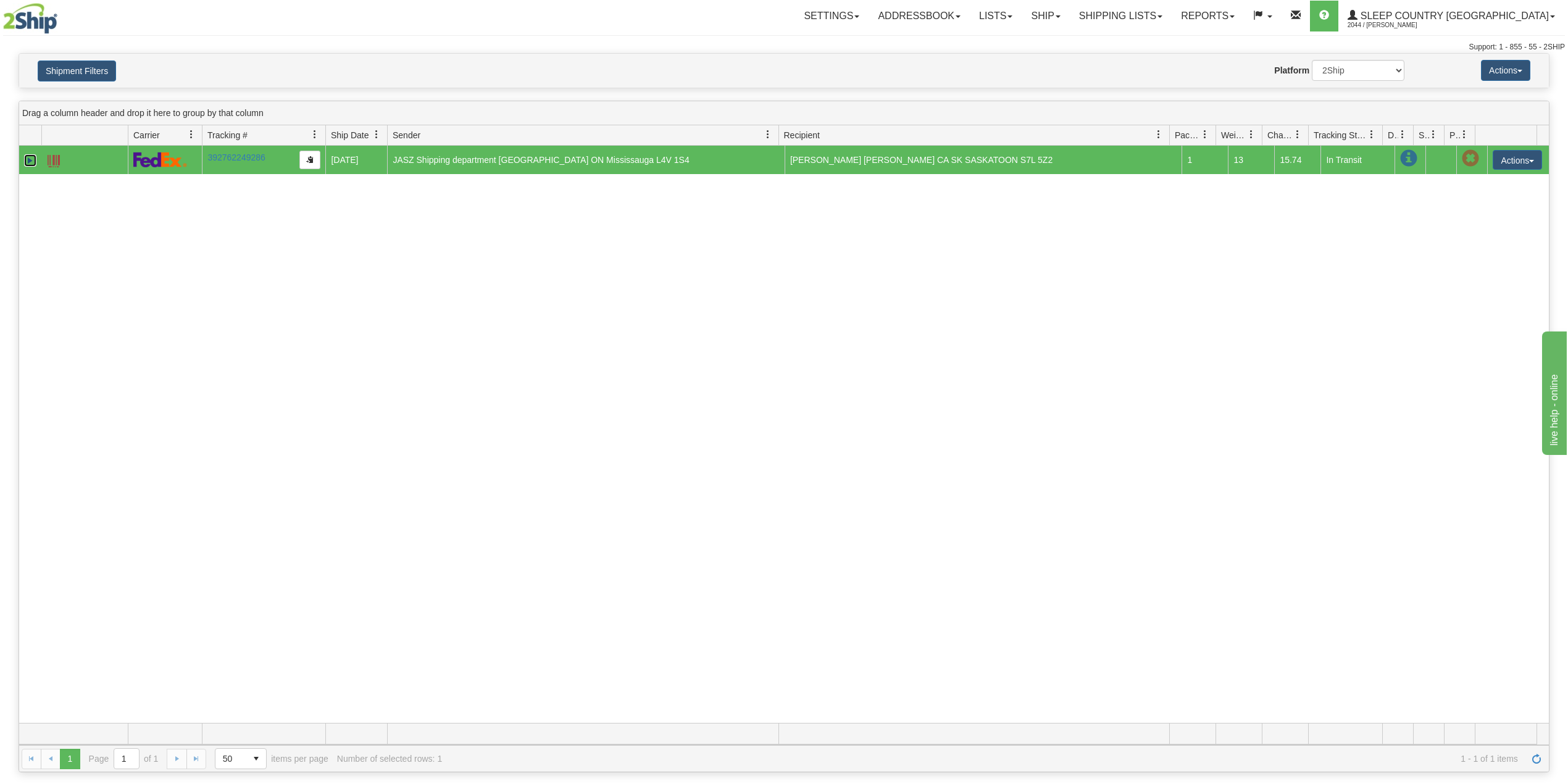
click at [26, 164] on link "Expand" at bounding box center [30, 161] width 12 height 12
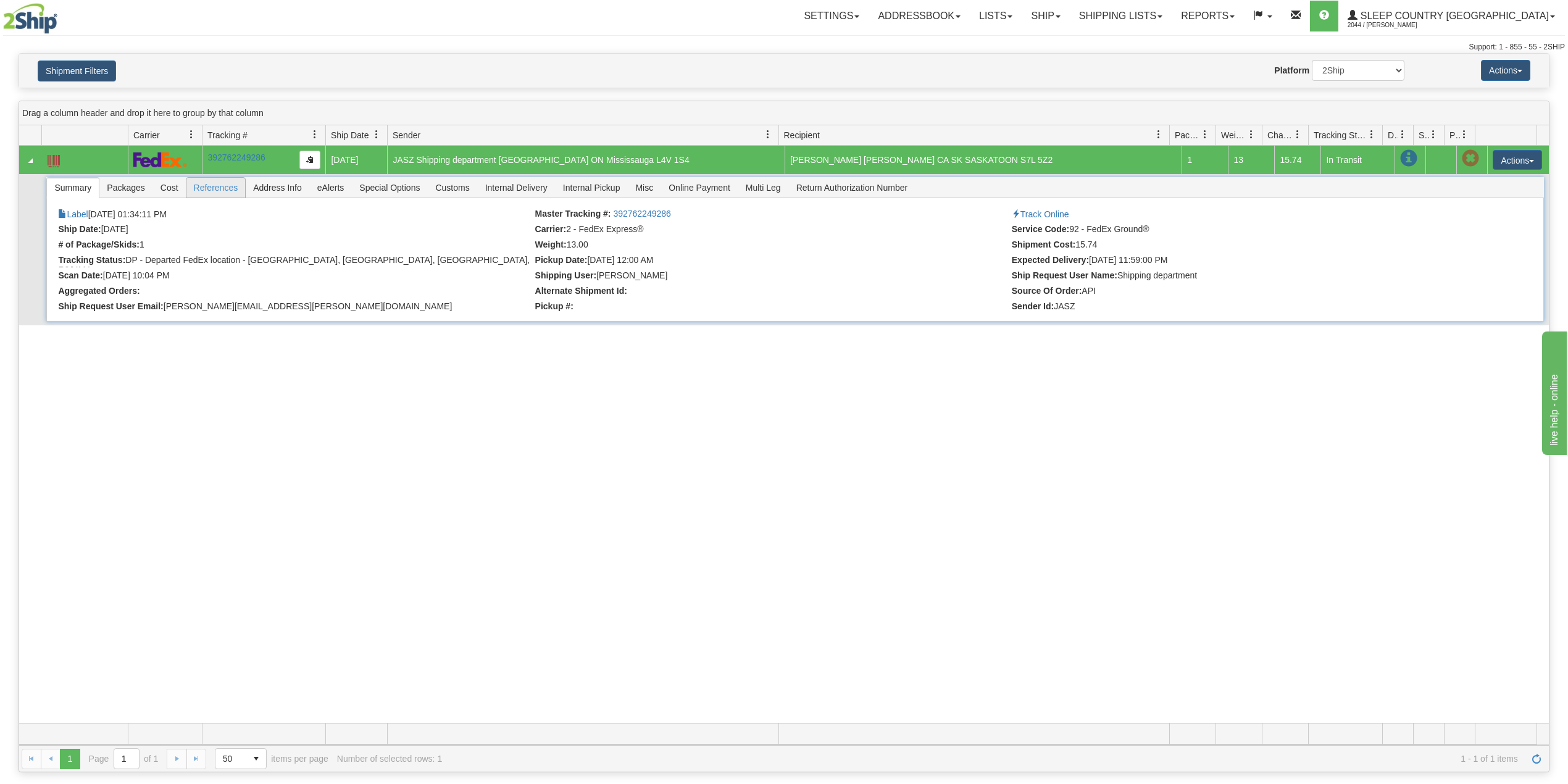
click at [230, 194] on span "References" at bounding box center [216, 187] width 59 height 20
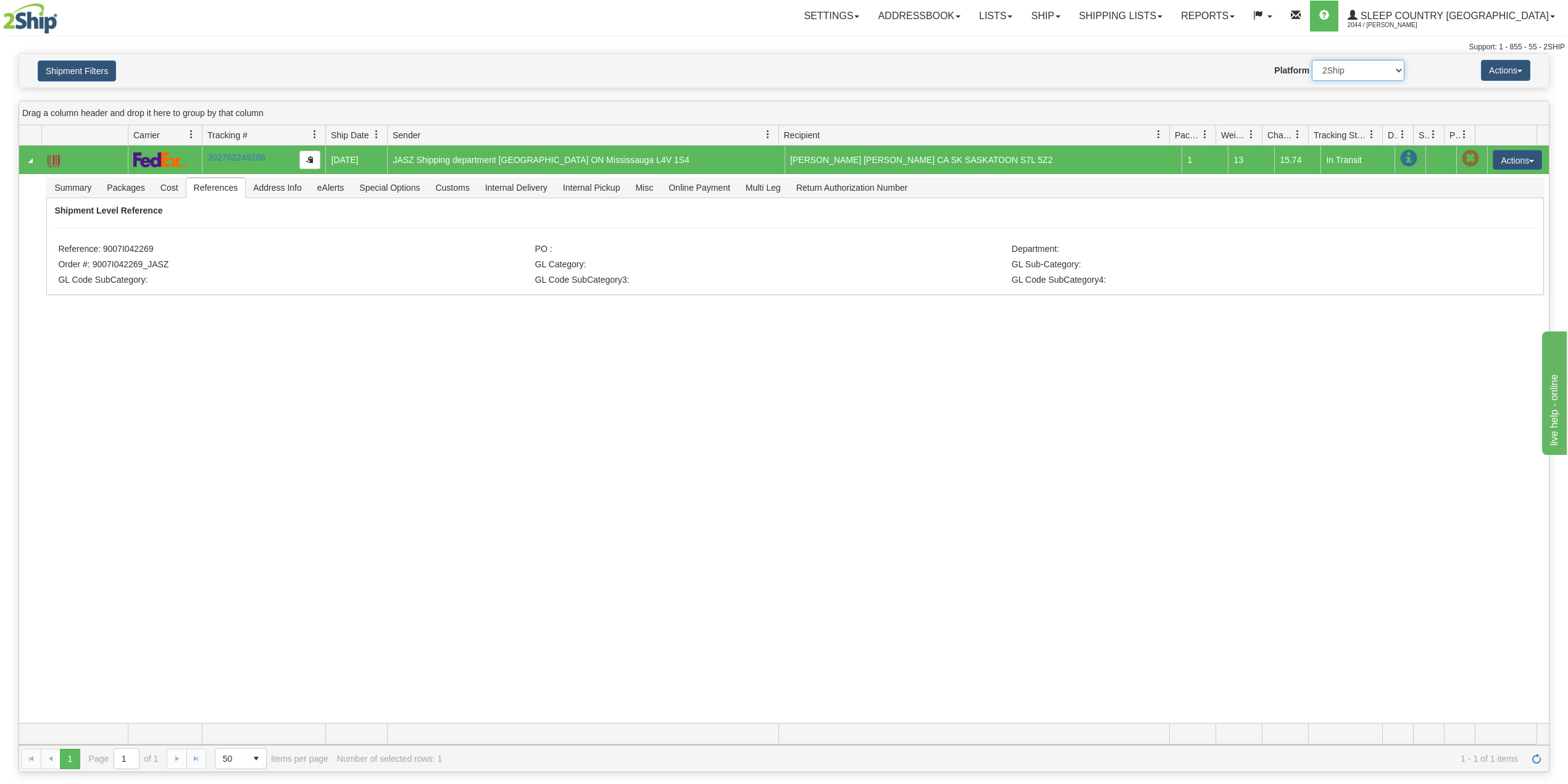
click at [1366, 63] on select "2Ship Imported" at bounding box center [1358, 70] width 93 height 21
click at [1312, 60] on select "2Ship Imported" at bounding box center [1358, 70] width 93 height 21
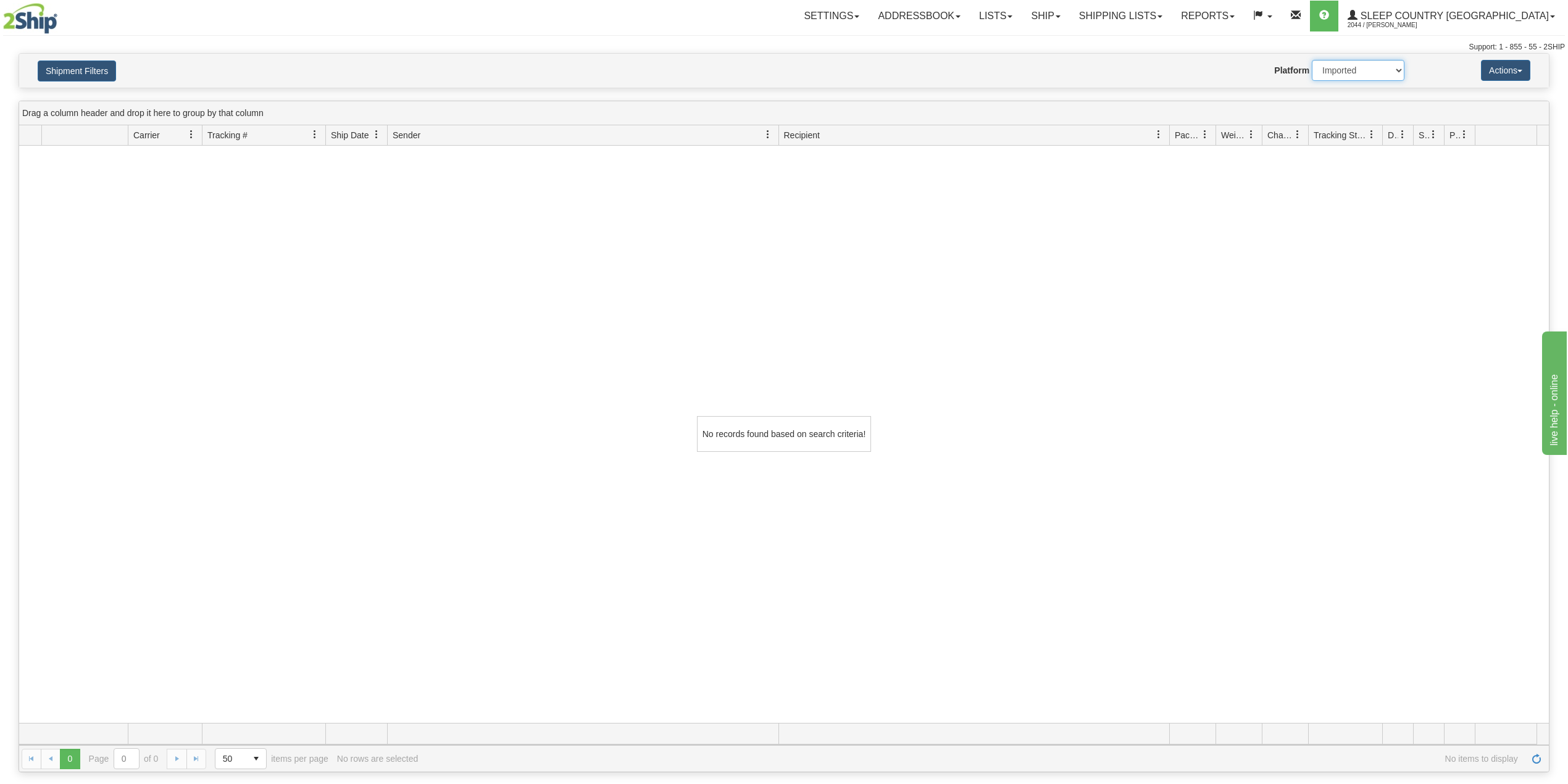
click at [1339, 80] on select "2Ship Imported" at bounding box center [1358, 70] width 93 height 21
select select "0"
click at [1312, 60] on select "2Ship Imported" at bounding box center [1358, 70] width 93 height 21
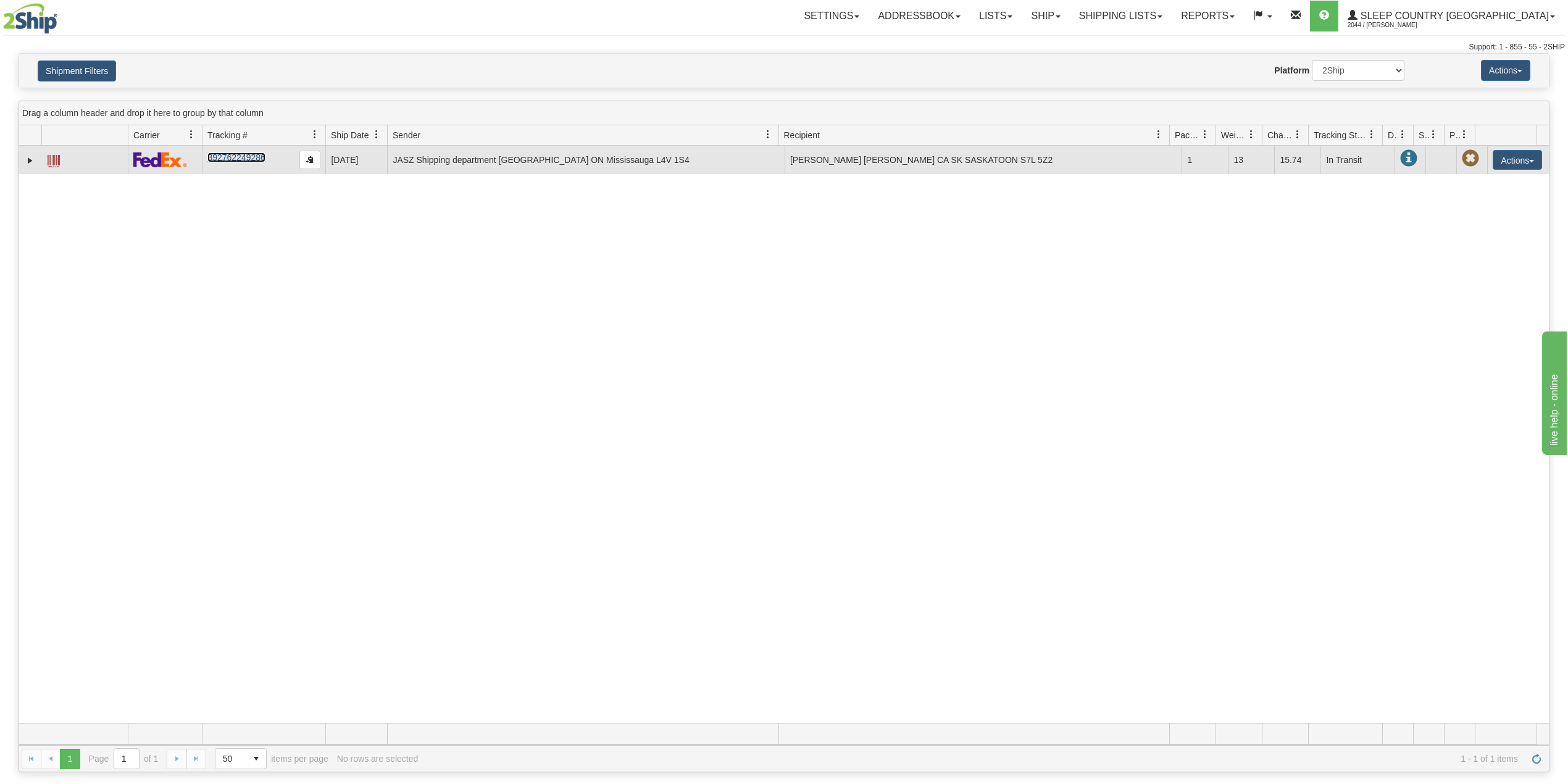
click at [237, 159] on link "392762249286" at bounding box center [236, 157] width 58 height 10
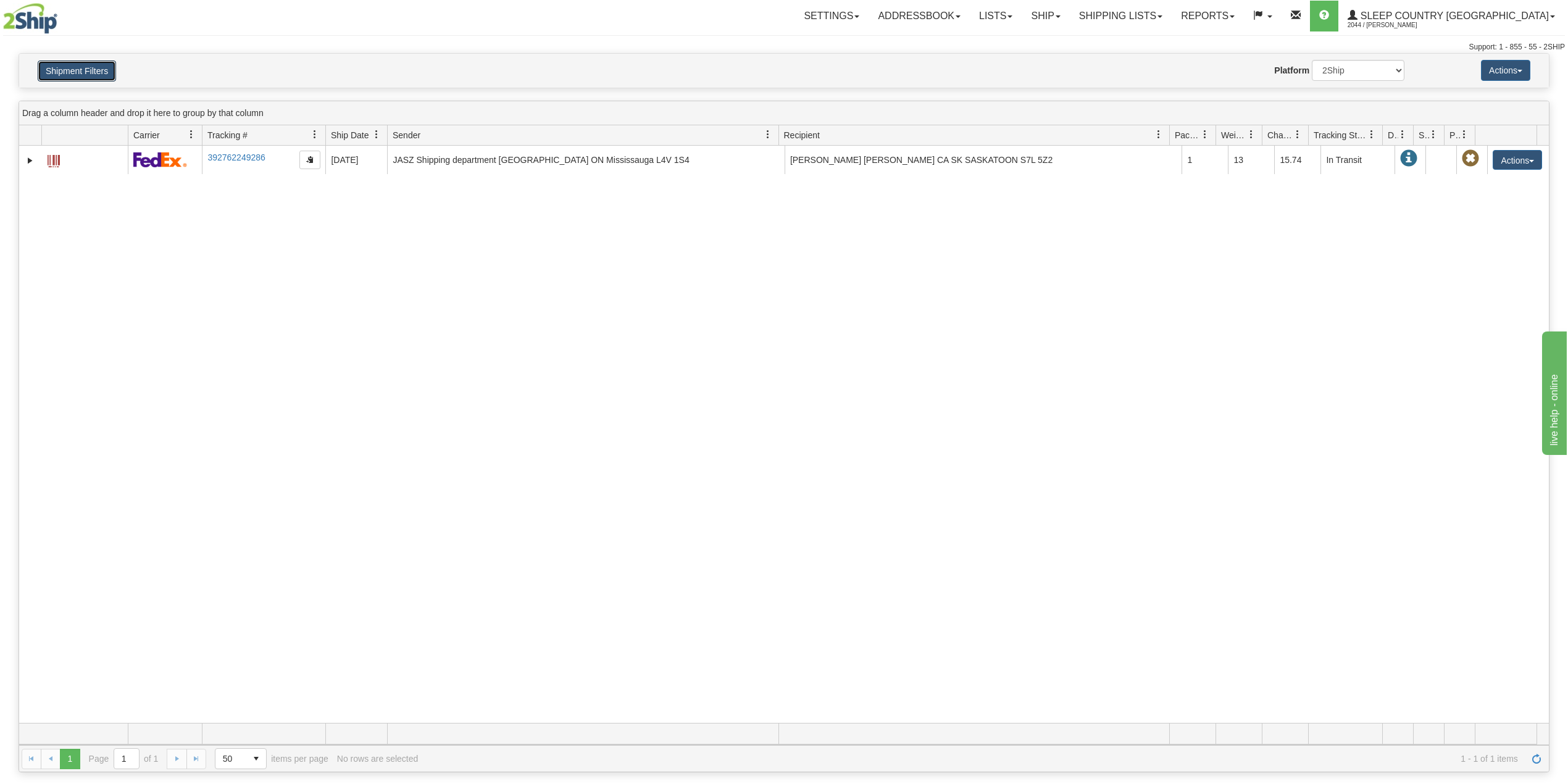
drag, startPoint x: 71, startPoint y: 74, endPoint x: 79, endPoint y: 86, distance: 14.4
click at [71, 74] on button "Shipment Filters" at bounding box center [77, 71] width 78 height 21
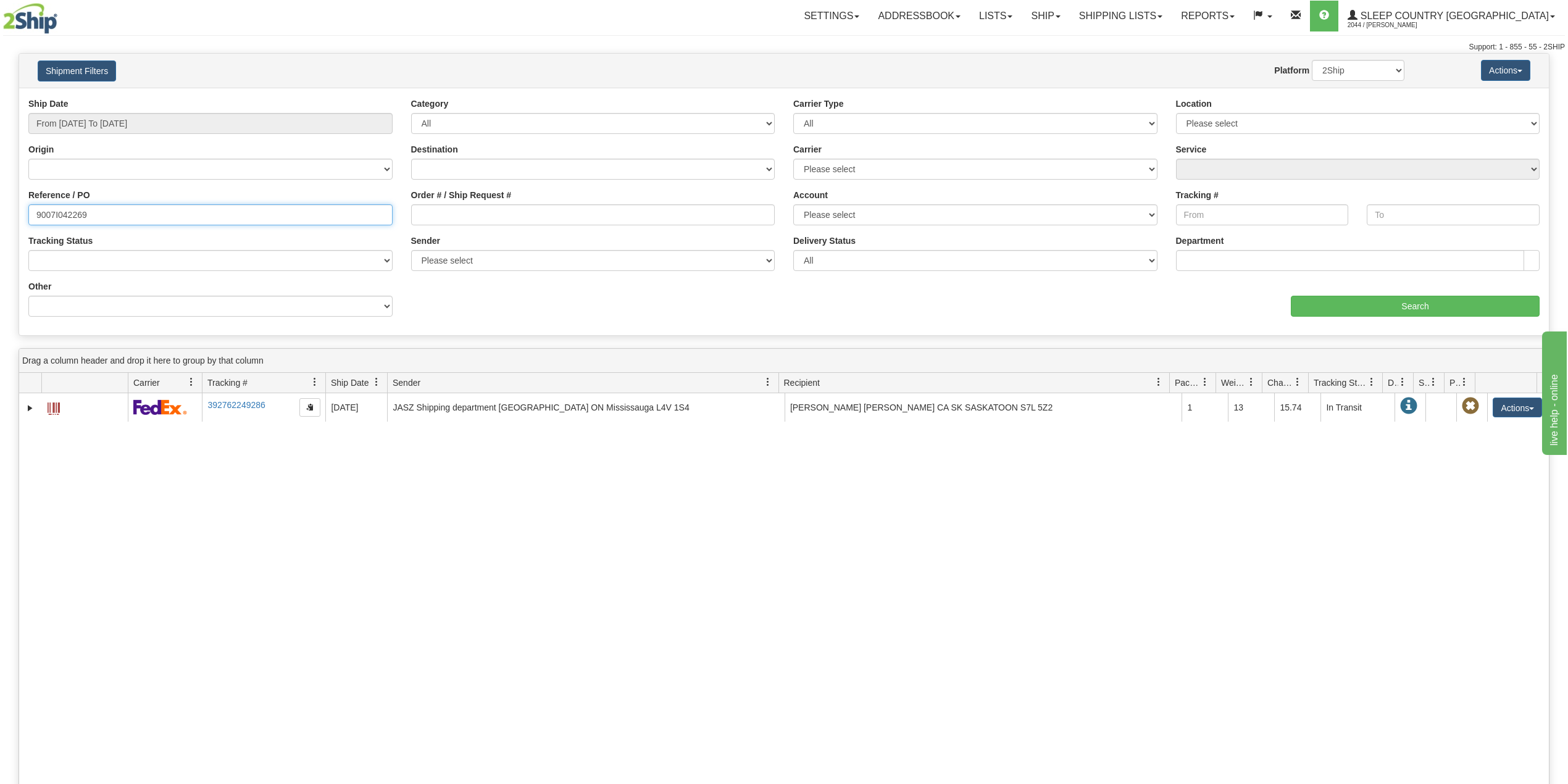
click at [60, 222] on input "9007I042269" at bounding box center [210, 215] width 364 height 21
paste input "0I041538"
type input "9000I041538"
click at [1339, 69] on select "2Ship Imported" at bounding box center [1358, 70] width 93 height 21
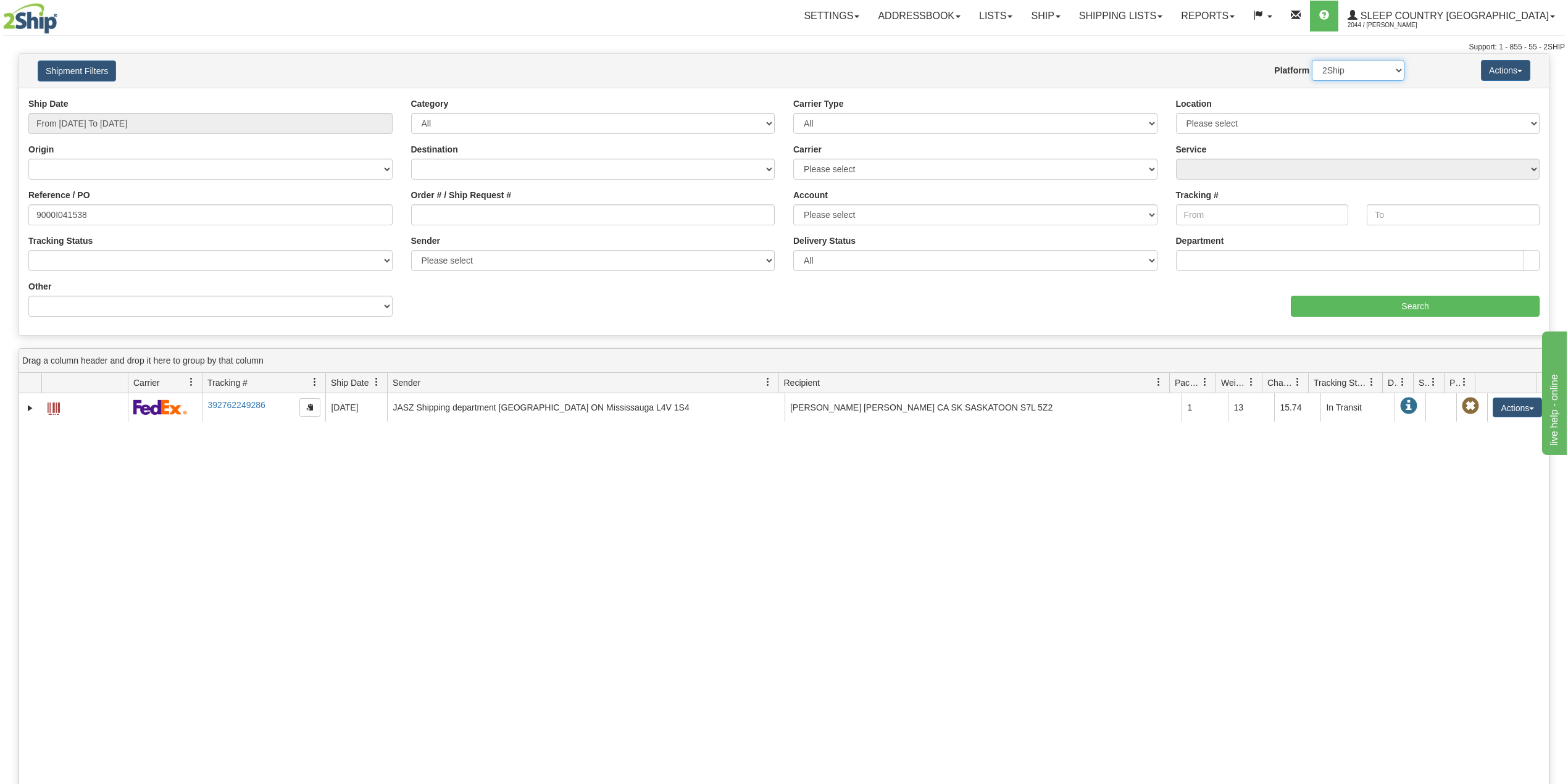
select select "1"
click at [1312, 60] on select "2Ship Imported" at bounding box center [1358, 70] width 93 height 21
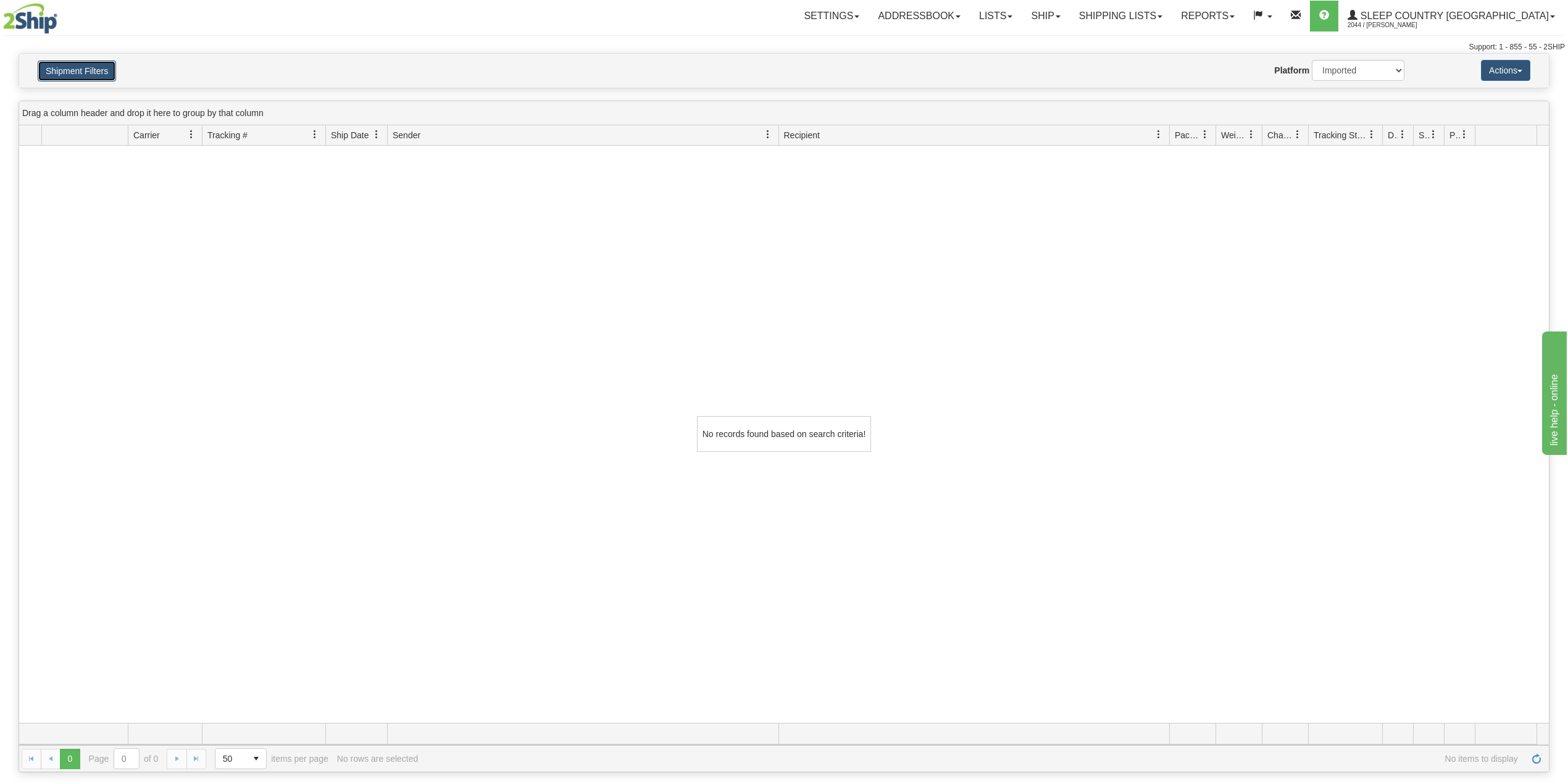
click at [106, 70] on button "Shipment Filters" at bounding box center [77, 71] width 78 height 21
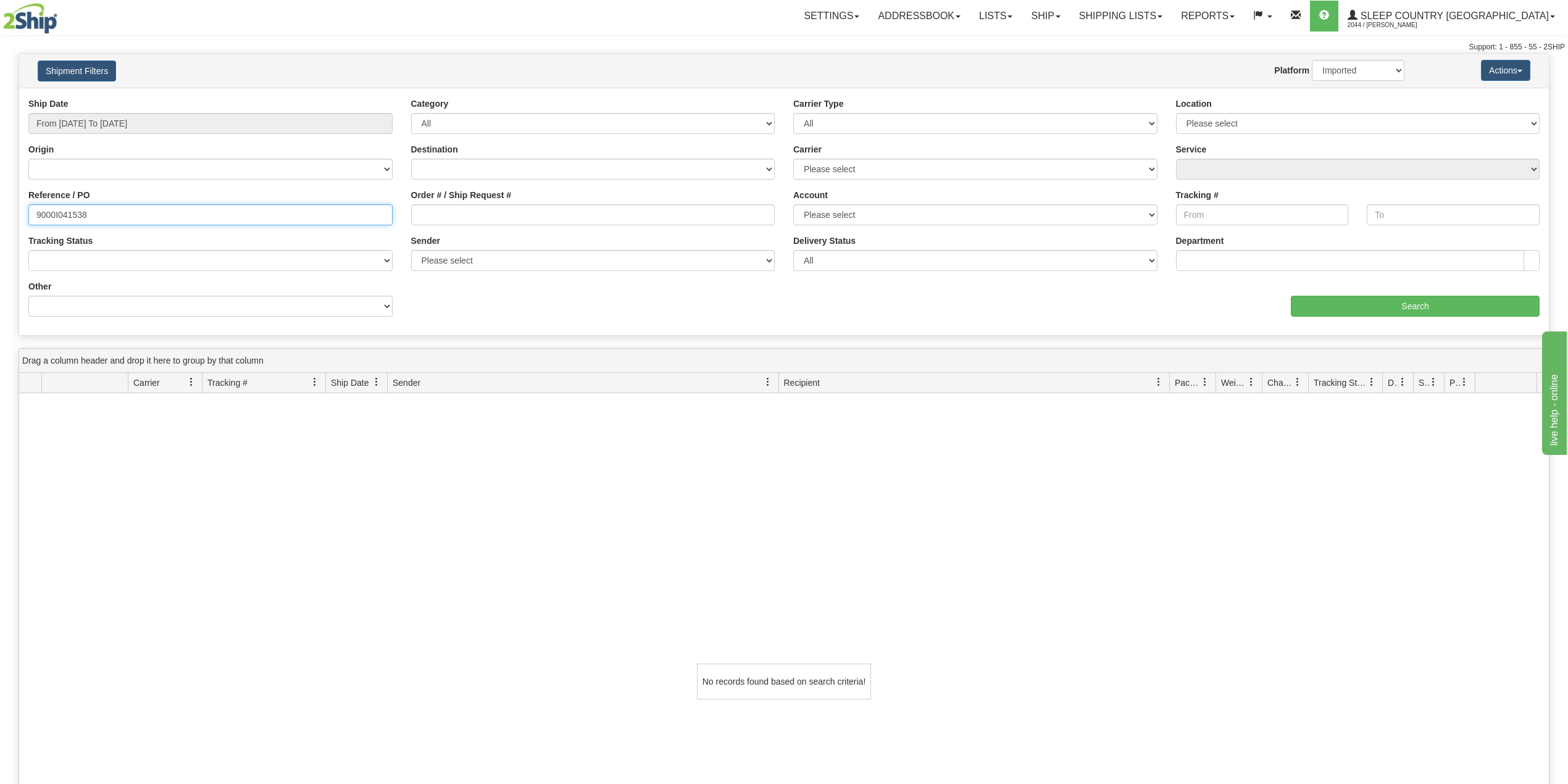
click at [111, 217] on input "9000I041538" at bounding box center [210, 215] width 364 height 21
click at [101, 219] on input "9000I041538" at bounding box center [210, 215] width 364 height 21
drag, startPoint x: 101, startPoint y: 219, endPoint x: 28, endPoint y: 189, distance: 78.9
click at [8, 189] on div "Please wait... × Confirm Delete Delete Cancel × Confirm Delete Yes No Cancel × …" at bounding box center [784, 536] width 1568 height 967
click at [92, 216] on input "Reference / PO" at bounding box center [210, 215] width 364 height 21
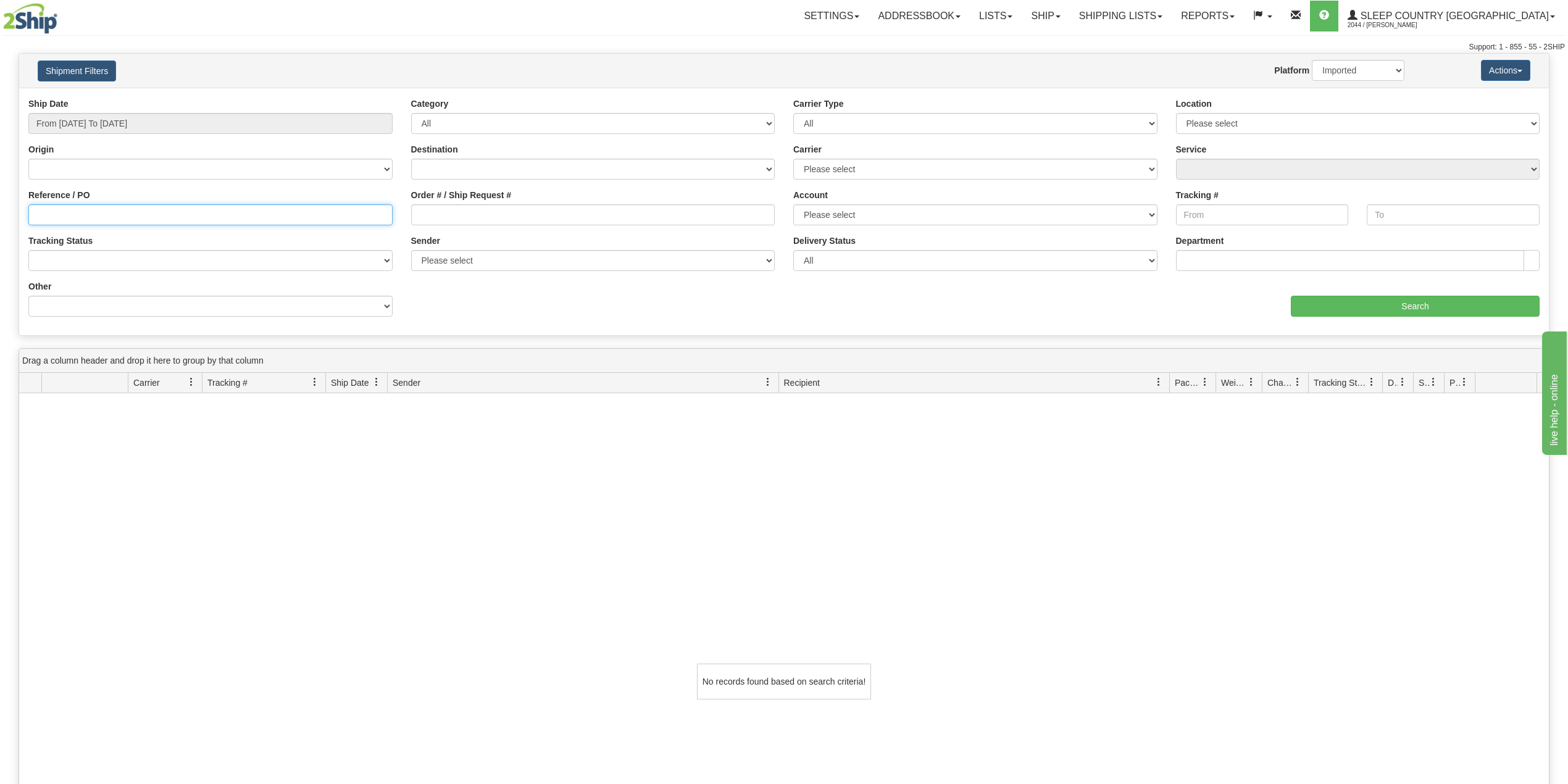
paste input "9007I042269"
type input "9007I042269"
click at [127, 128] on input "From [DATE] To [DATE]" at bounding box center [210, 123] width 364 height 21
click at [87, 211] on li "Last 30 Days" at bounding box center [84, 213] width 99 height 16
click at [282, 215] on input "9007I042269" at bounding box center [210, 215] width 364 height 21
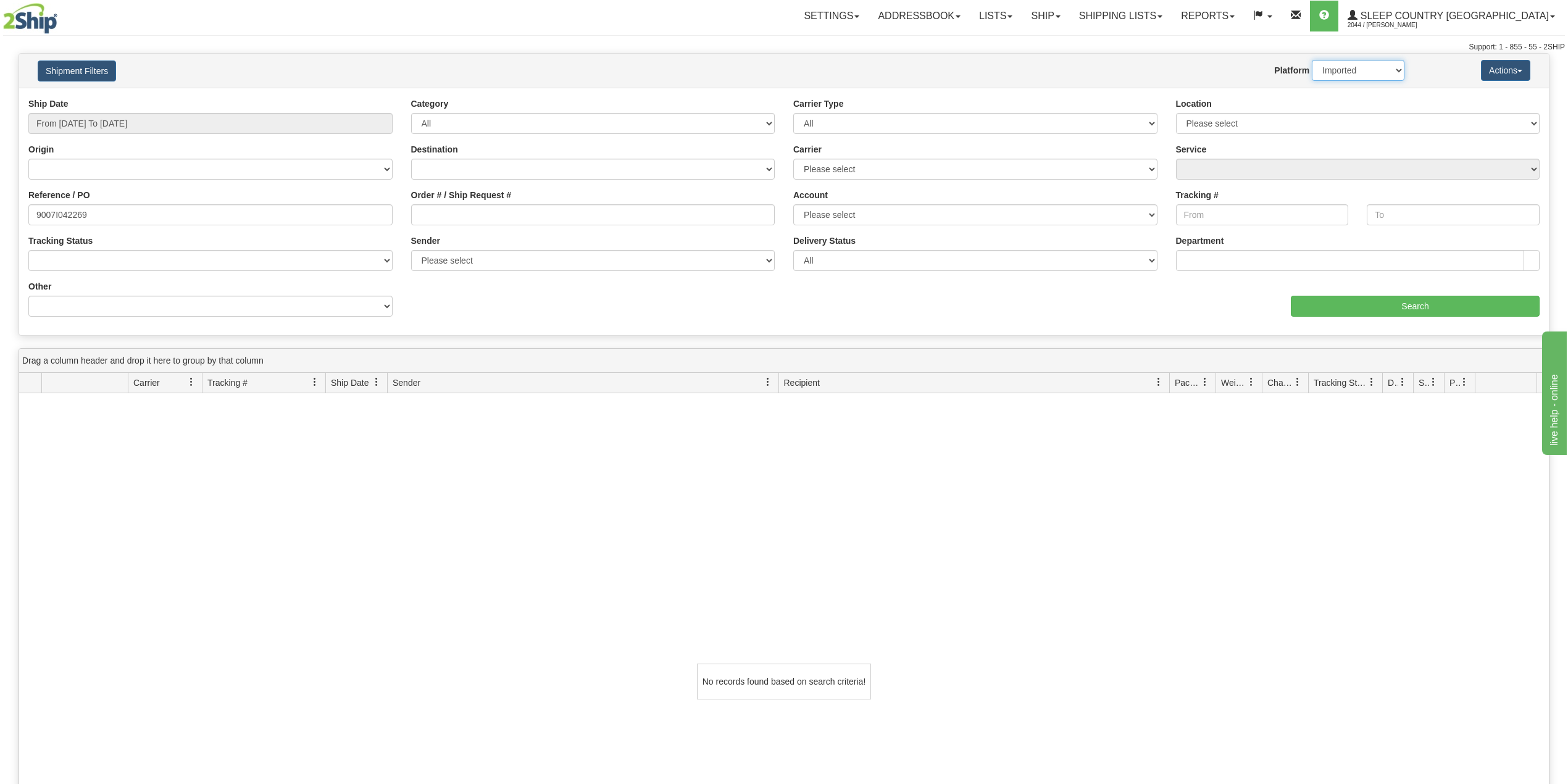
drag, startPoint x: 1381, startPoint y: 60, endPoint x: 1371, endPoint y: 80, distance: 22.4
click at [1381, 60] on select "2Ship Imported" at bounding box center [1358, 70] width 93 height 21
select select "0"
click at [1312, 60] on select "2Ship Imported" at bounding box center [1358, 70] width 93 height 21
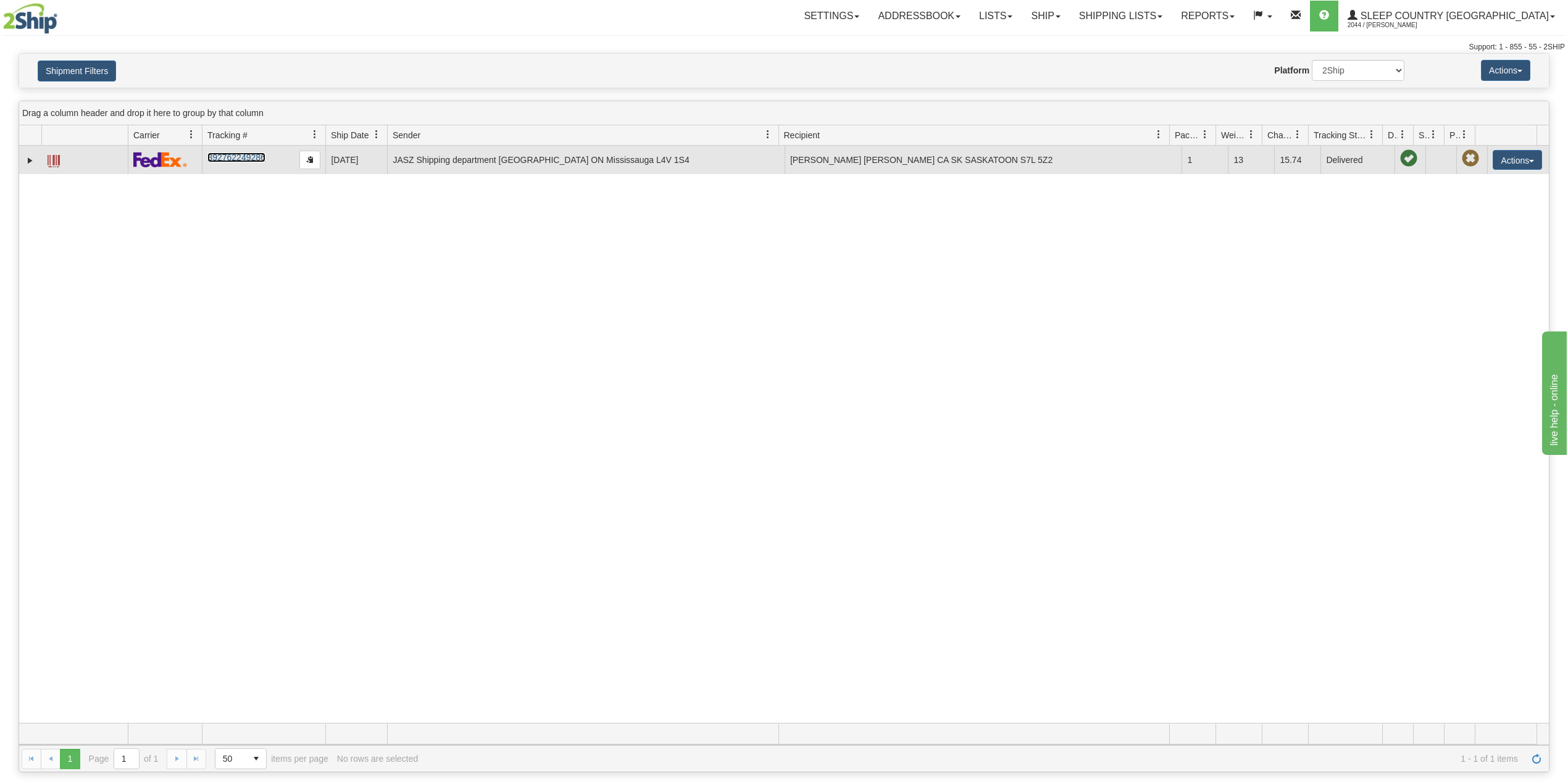
click at [240, 158] on link "392762249286" at bounding box center [236, 157] width 58 height 10
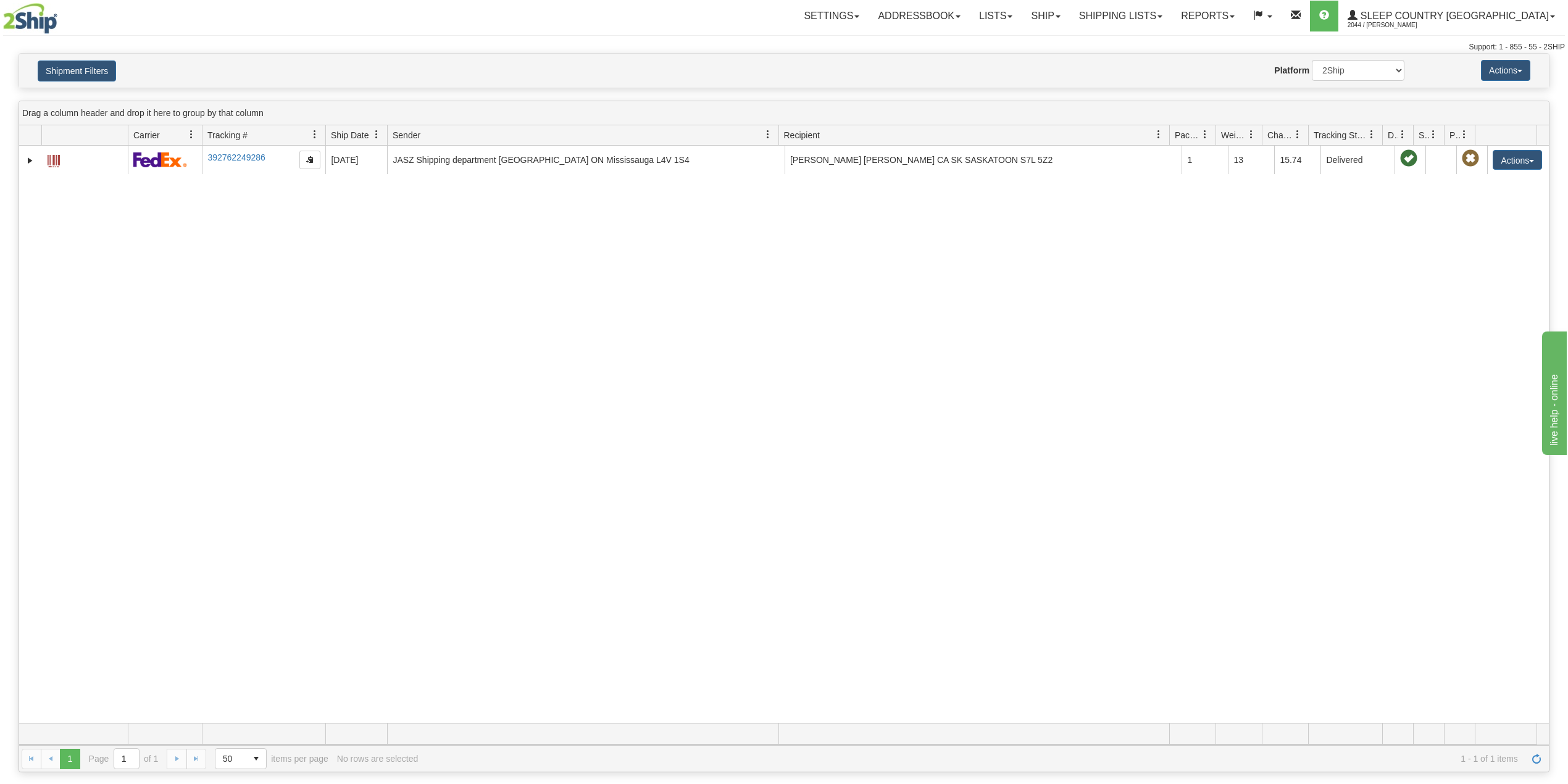
click at [156, 776] on div "Toggle navigation Settings Shipping Preferences Fields Preferences New Recipien…" at bounding box center [784, 392] width 1568 height 784
